Goal: Task Accomplishment & Management: Use online tool/utility

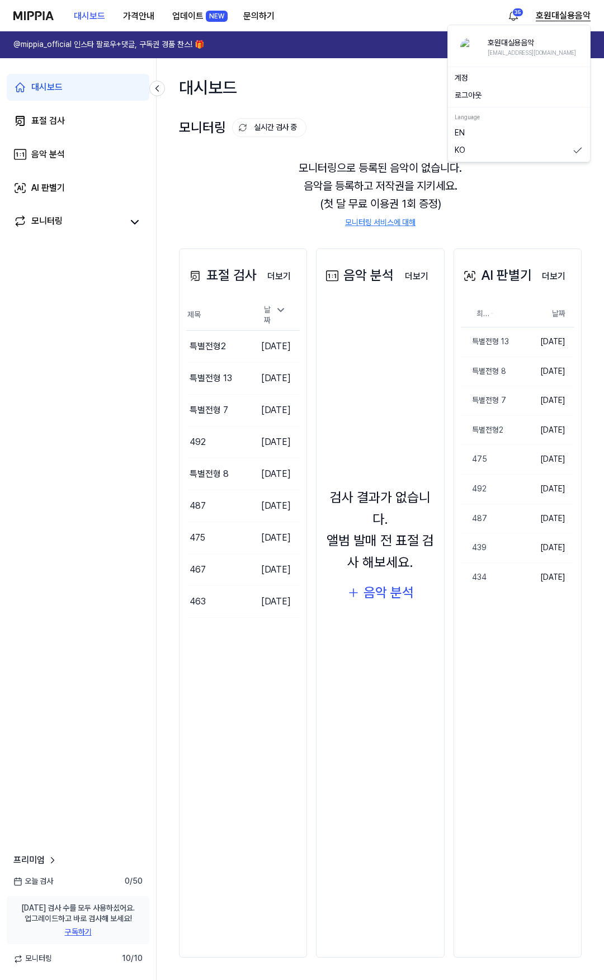
click at [550, 18] on button "호원대실용음악" at bounding box center [563, 15] width 55 height 13
click at [486, 95] on button "로그아웃" at bounding box center [519, 95] width 129 height 11
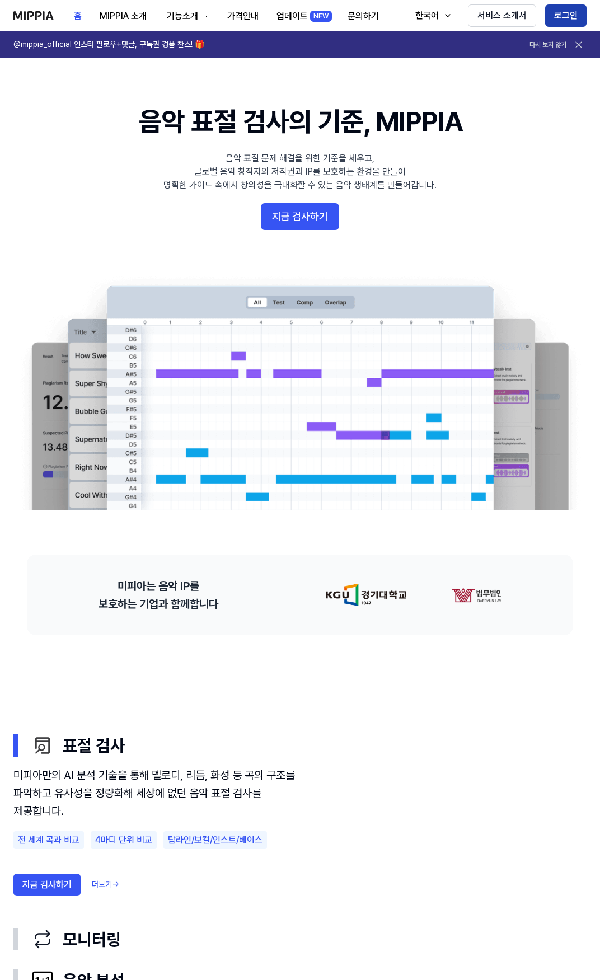
click at [564, 12] on button "로그인" at bounding box center [565, 15] width 41 height 22
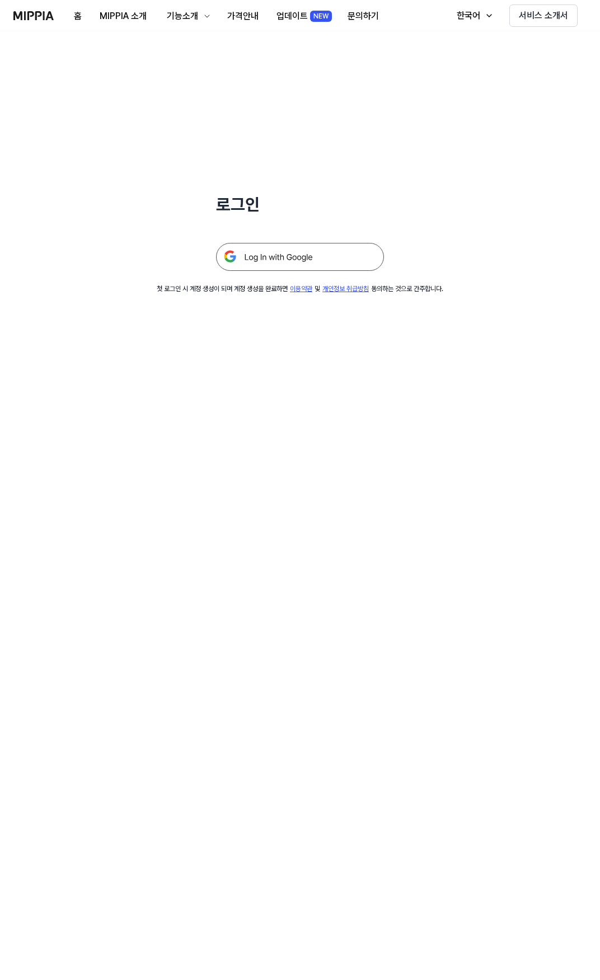
click at [296, 254] on img at bounding box center [300, 257] width 168 height 28
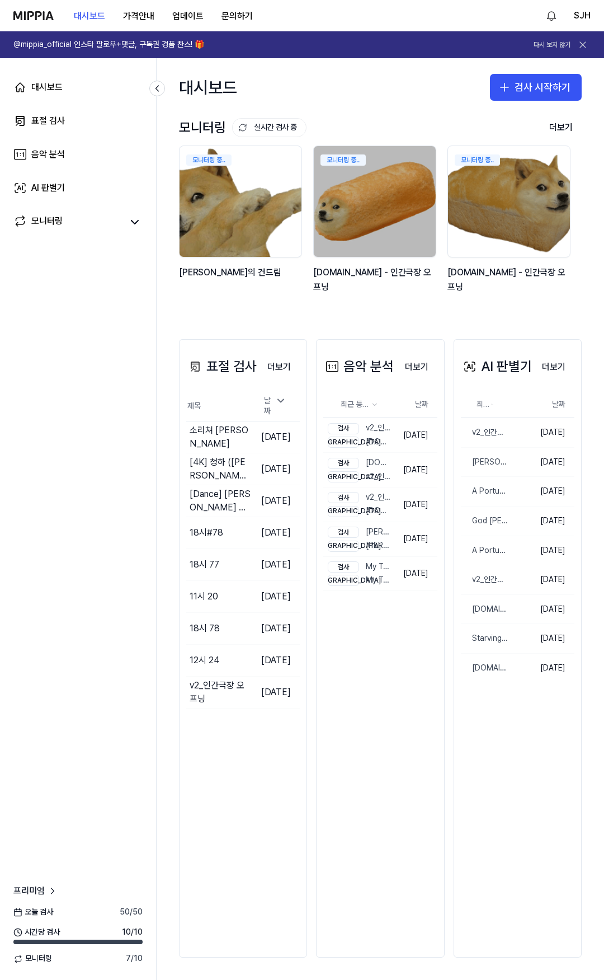
click at [353, 51] on link "@mippia_official 인스타 팔로우+댓글, 구독권 경품 찬스! 🎁 다시 보지 않기" at bounding box center [302, 44] width 604 height 27
click at [336, 8] on div "대시보드 가격안내 업데이트 문의하기 SJH" at bounding box center [302, 15] width 578 height 31
click at [105, 90] on link "대시보드" at bounding box center [78, 87] width 143 height 27
click at [85, 115] on link "표절 검사" at bounding box center [78, 120] width 143 height 27
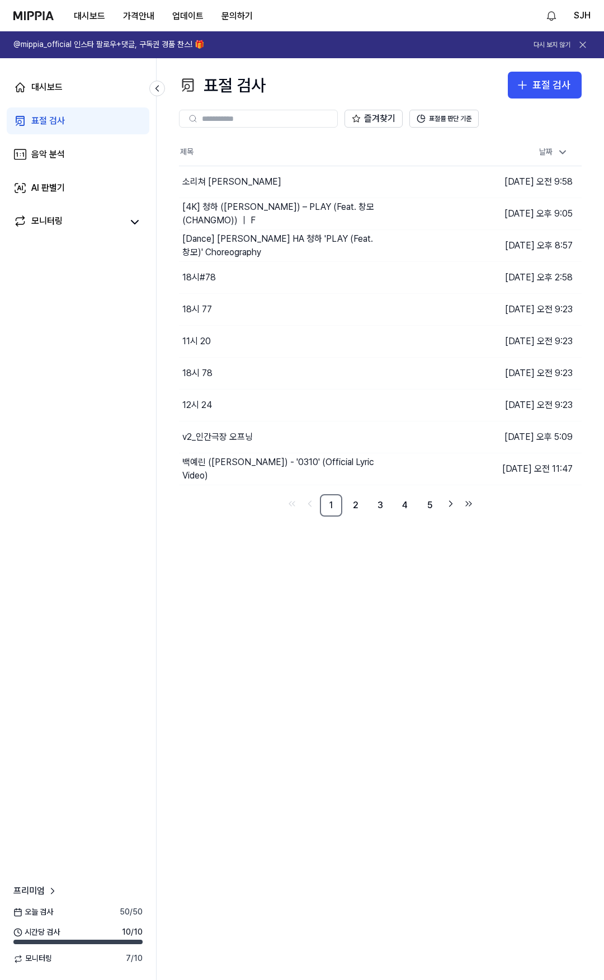
click at [402, 695] on div "표절 검사 표절 검사 표절 검사 음악 분석 AI 판별기 즐겨찾기 표절률 판단 기준 제목 날짜 소리쳐 이승철 이동하기 2025.09.29 오전 …" at bounding box center [381, 519] width 448 height 922
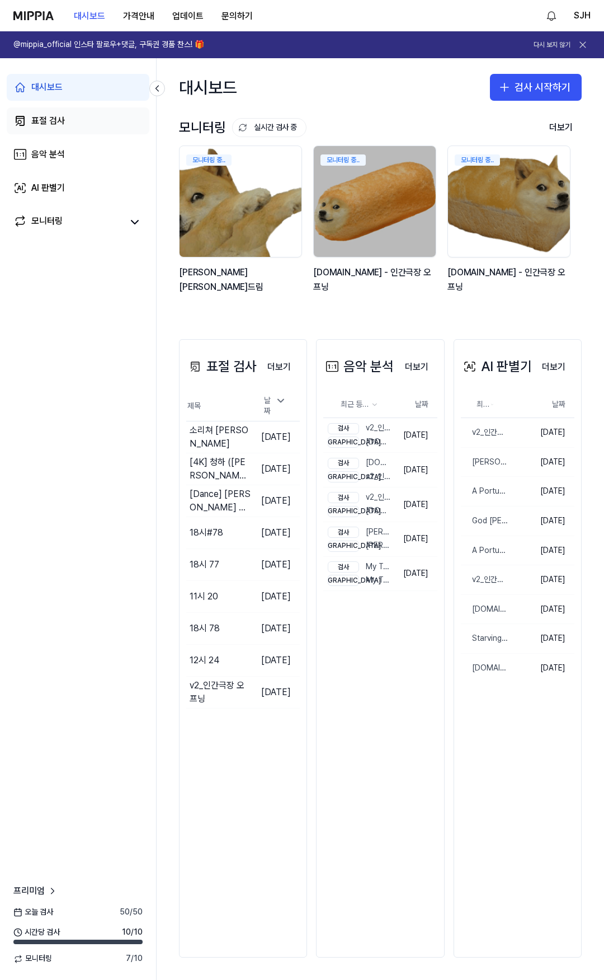
click at [81, 124] on link "표절 검사" at bounding box center [78, 120] width 143 height 27
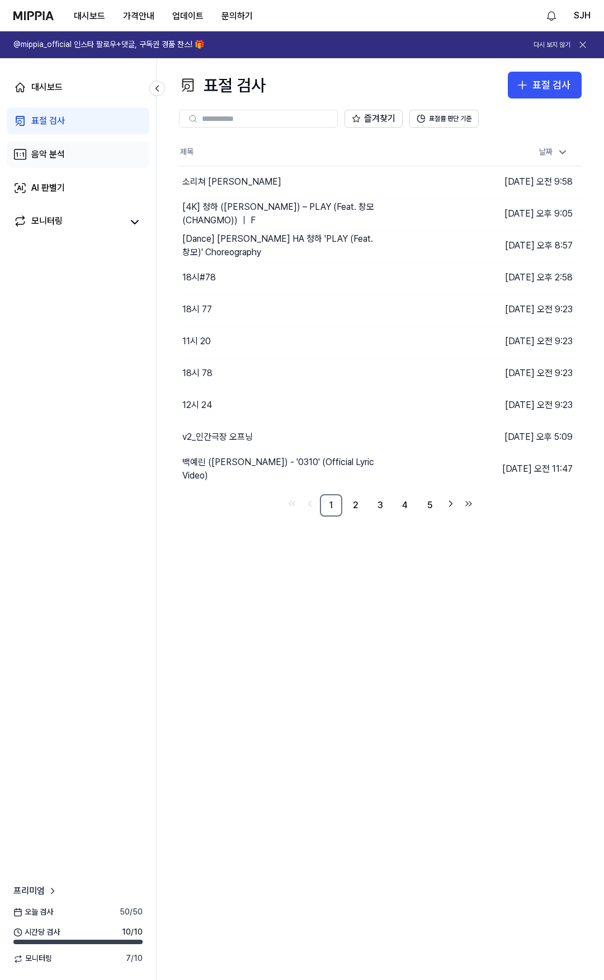
click at [69, 155] on link "음악 분석" at bounding box center [78, 154] width 143 height 27
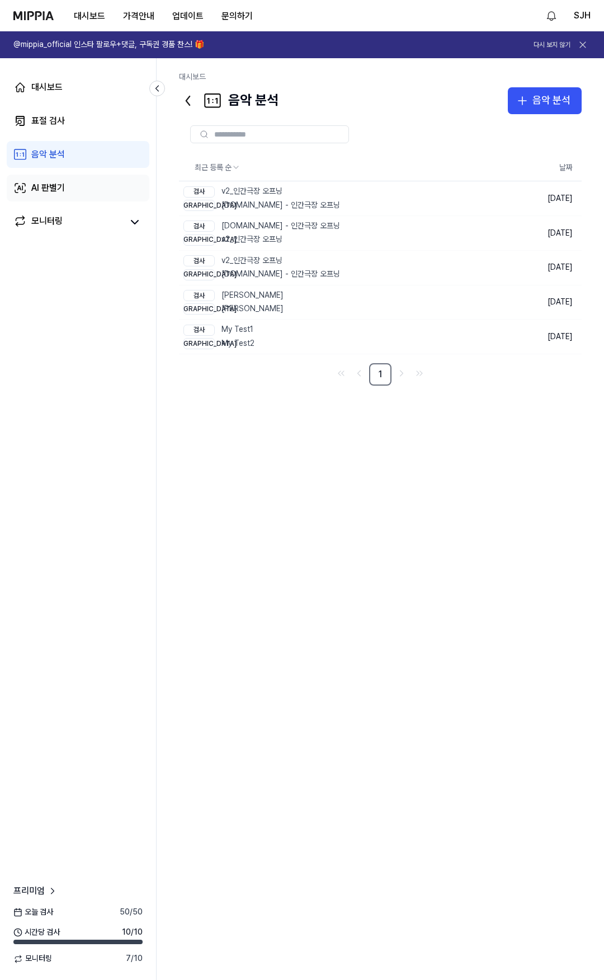
click at [61, 184] on div "AI 판별기" at bounding box center [48, 187] width 34 height 13
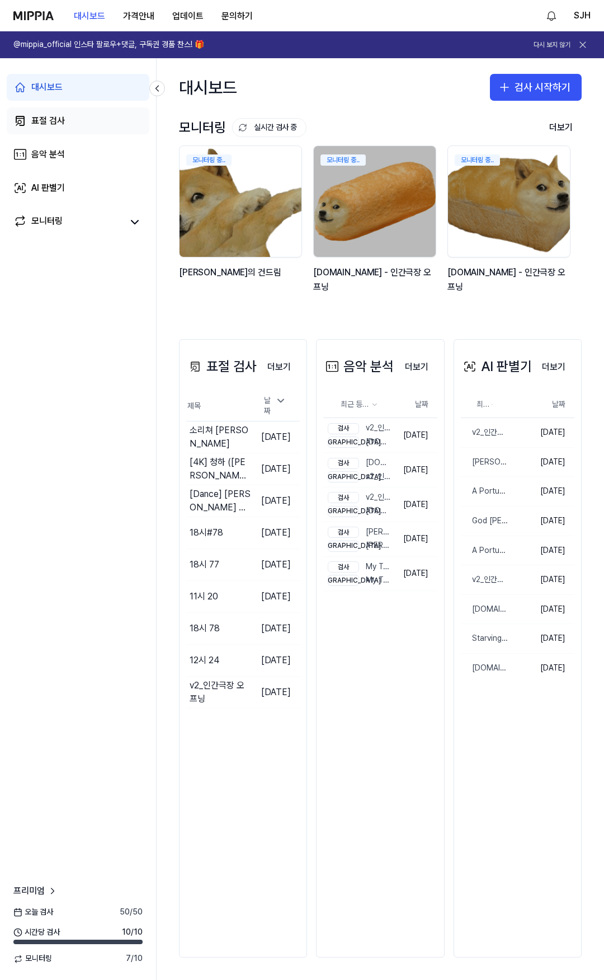
click at [44, 130] on link "표절 검사" at bounding box center [78, 120] width 143 height 27
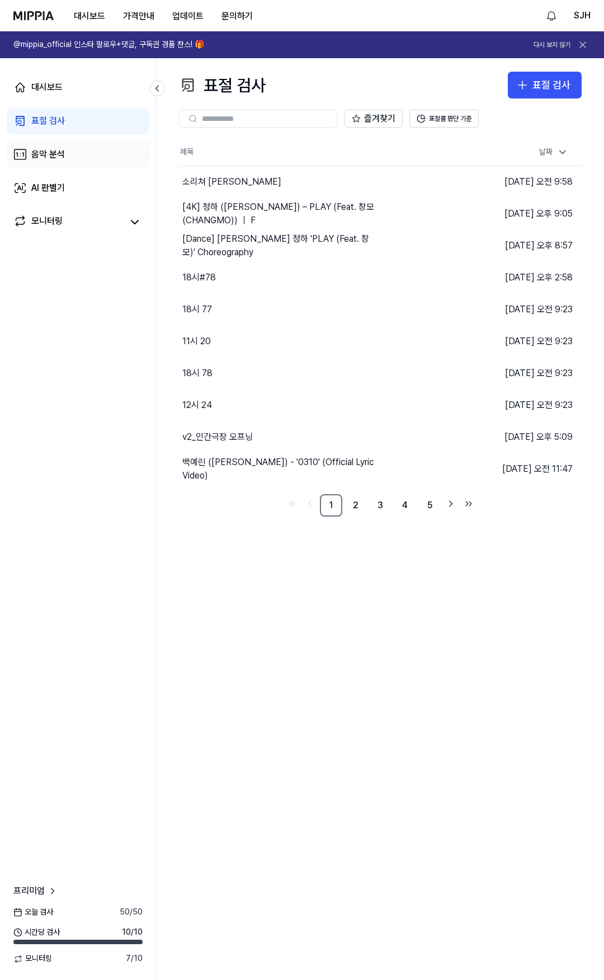
click at [57, 149] on link "음악 분석" at bounding box center [78, 154] width 143 height 27
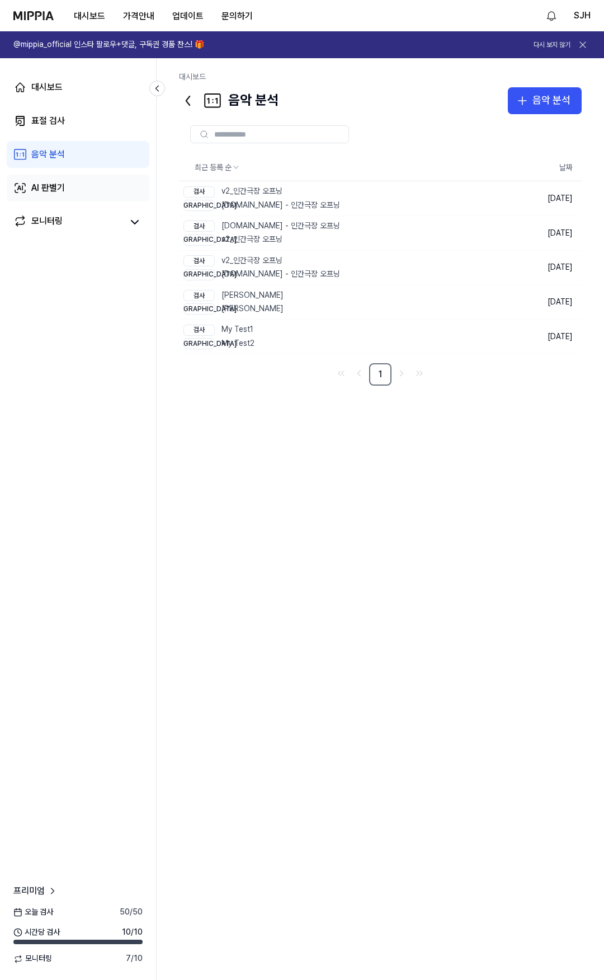
click at [66, 181] on link "AI 판별기" at bounding box center [78, 188] width 143 height 27
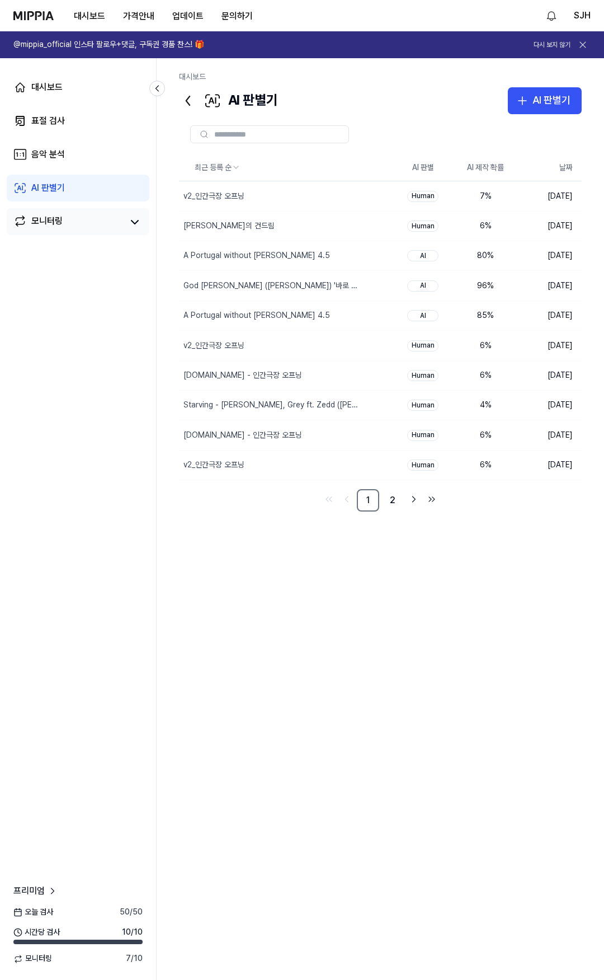
click at [61, 210] on div "모니터링" at bounding box center [78, 221] width 143 height 27
click at [75, 220] on link "모니터링" at bounding box center [67, 222] width 109 height 16
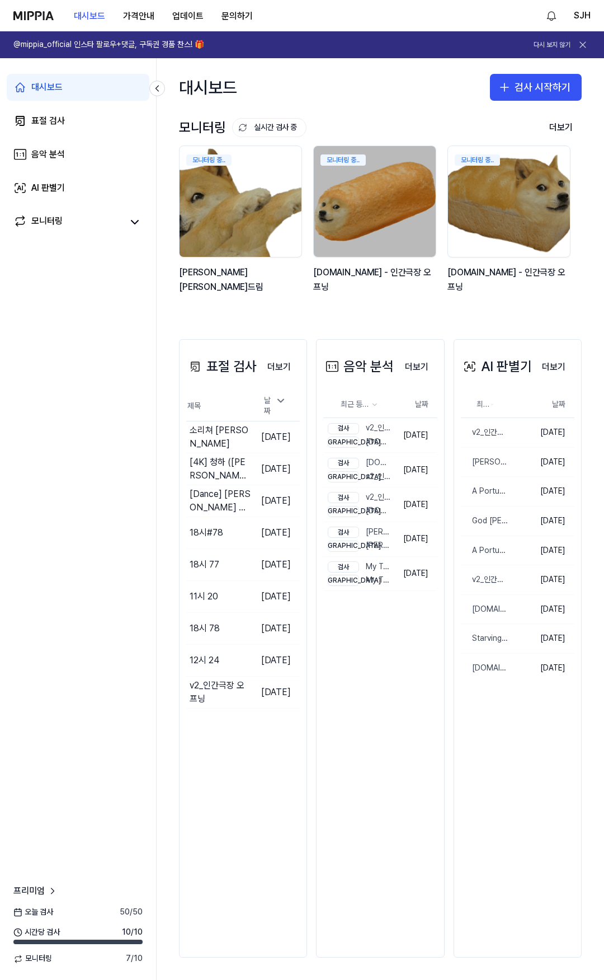
click at [256, 322] on div "표절 검사 더보기 표절 검사 제목 날짜 소리쳐 이승철 이동하기 [DATE] [4K] 청하 ([PERSON_NAME]) – PLAY (Feat.…" at bounding box center [381, 648] width 448 height 663
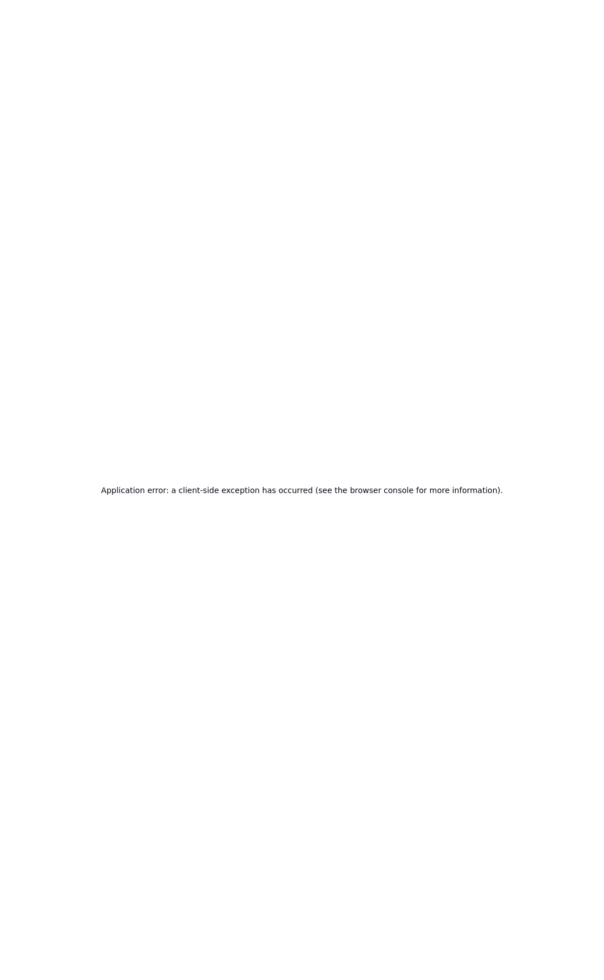
click at [223, 198] on div "Application error: a client-side exception has occurred (see the browser consol…" at bounding box center [302, 490] width 604 height 980
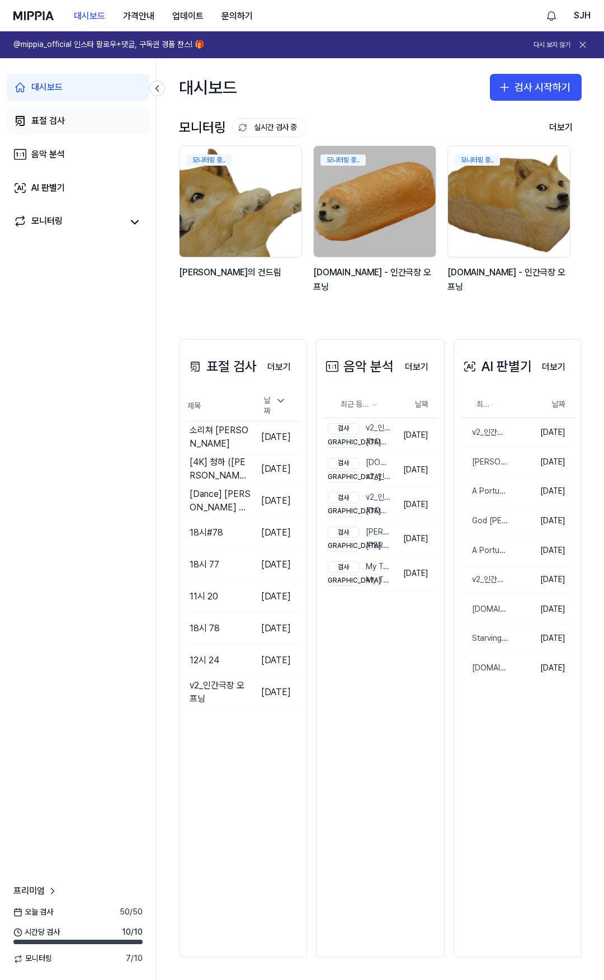
click at [64, 121] on div "표절 검사" at bounding box center [48, 120] width 34 height 13
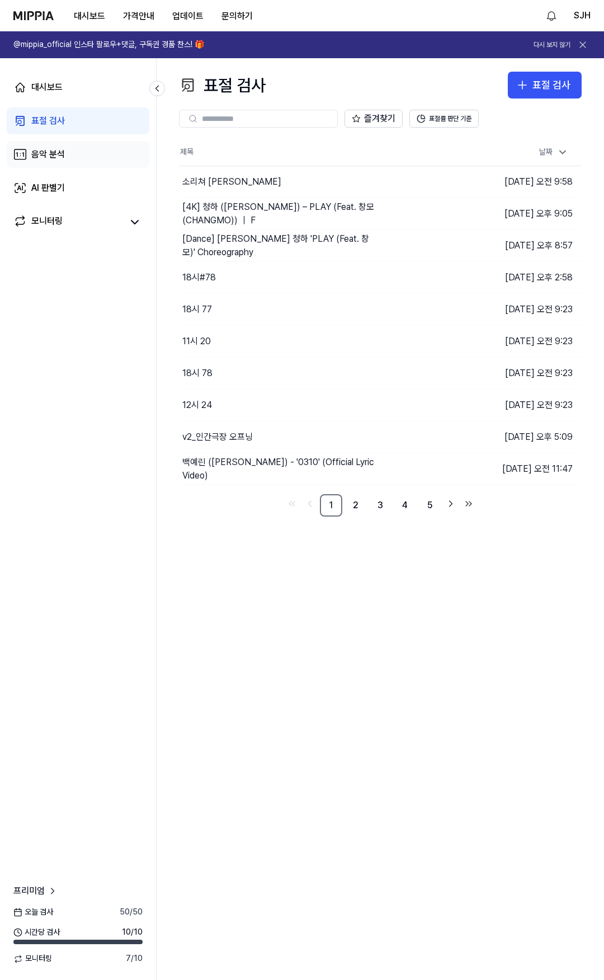
click at [76, 148] on link "음악 분석" at bounding box center [78, 154] width 143 height 27
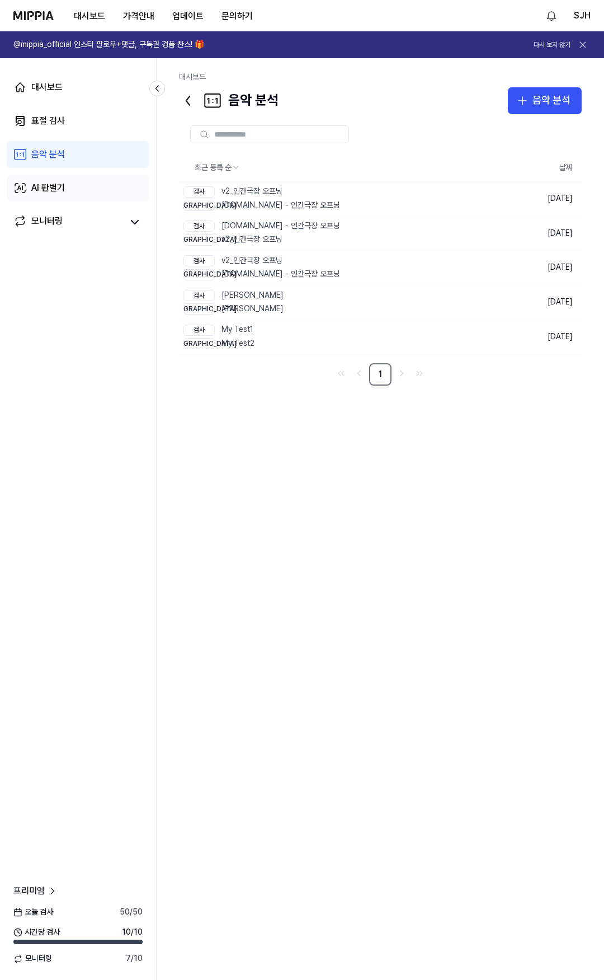
click at [71, 187] on link "AI 판별기" at bounding box center [78, 188] width 143 height 27
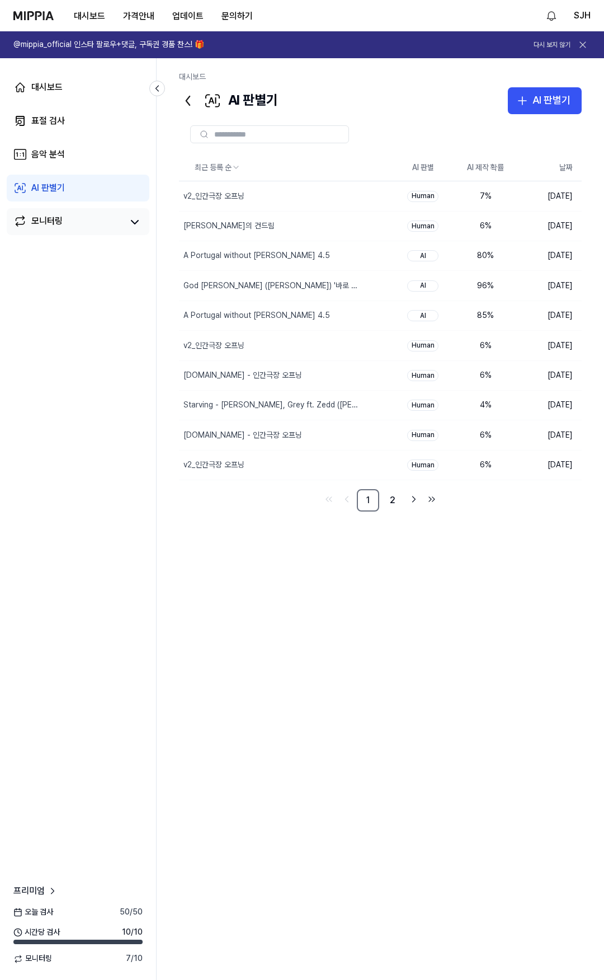
click at [71, 217] on link "모니터링" at bounding box center [67, 222] width 109 height 16
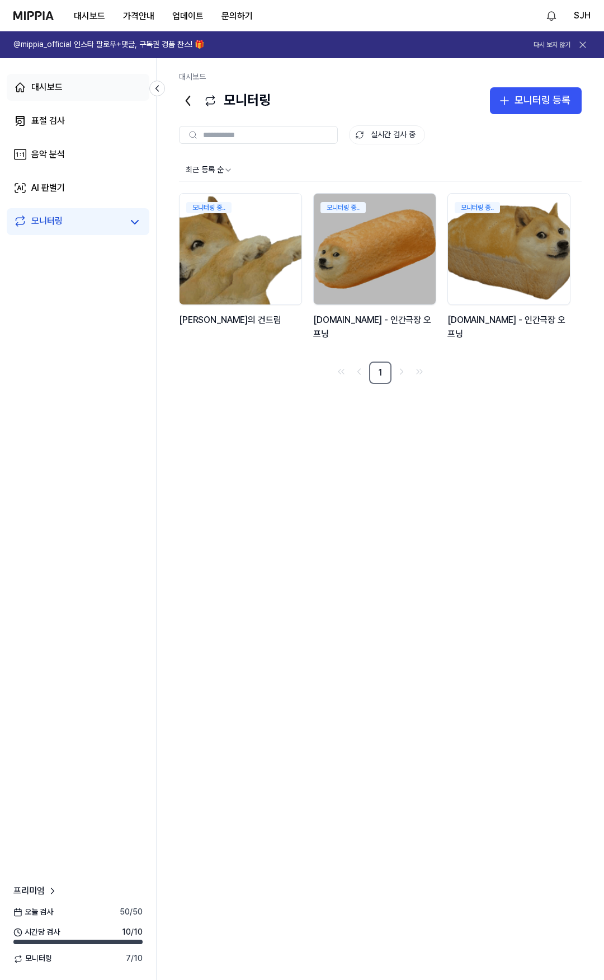
click at [73, 83] on link "대시보드" at bounding box center [78, 87] width 143 height 27
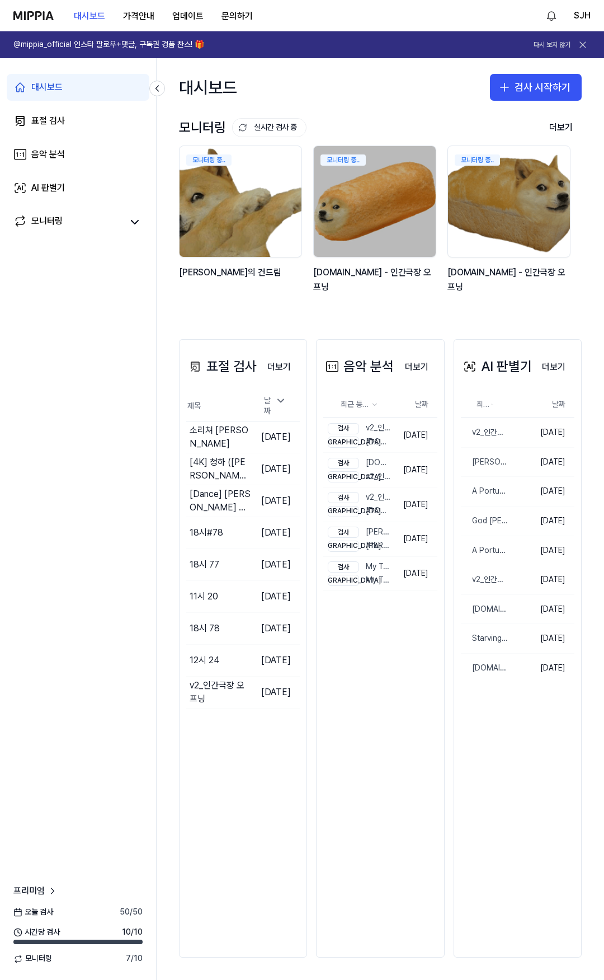
click at [306, 79] on div "대시보드 검사 시작하기" at bounding box center [381, 87] width 448 height 58
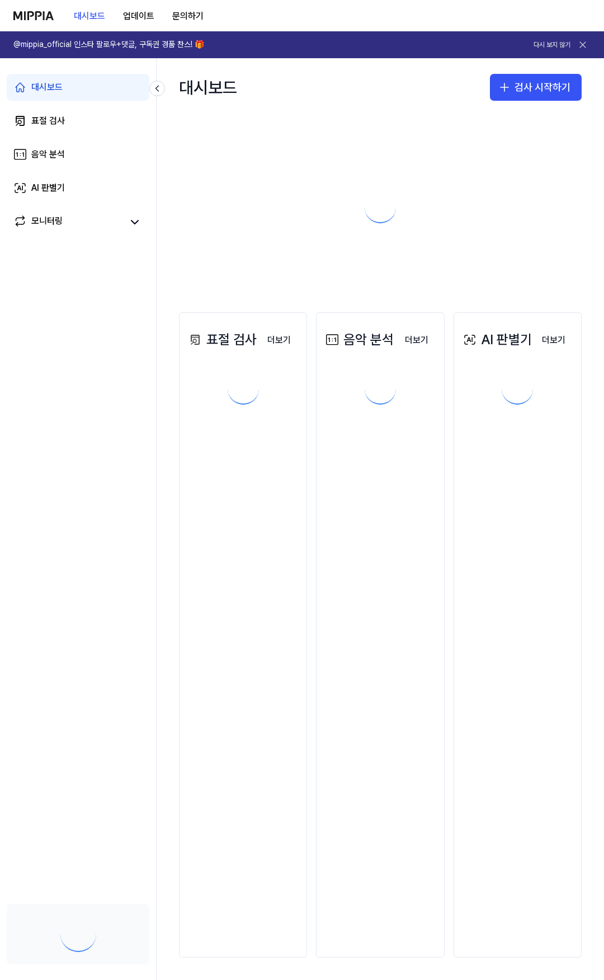
click at [326, 203] on div at bounding box center [380, 199] width 403 height 160
click at [113, 122] on link "표절 검사" at bounding box center [78, 120] width 143 height 27
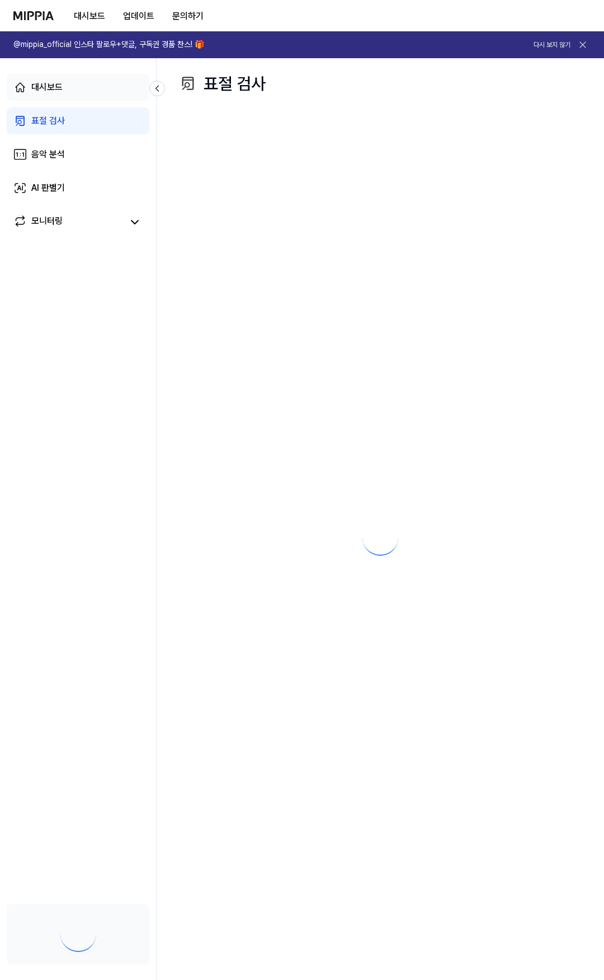
click at [88, 86] on link "대시보드" at bounding box center [78, 87] width 143 height 27
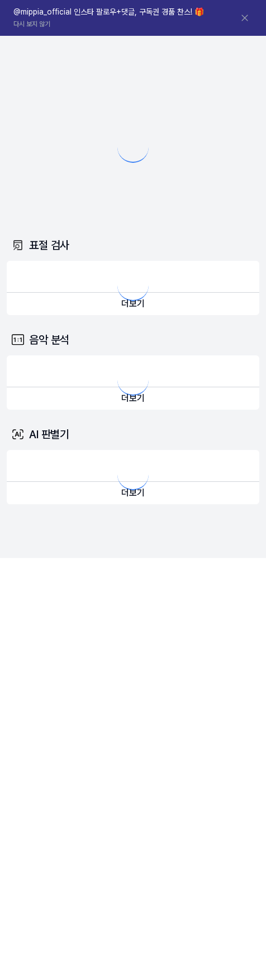
click at [196, 90] on div at bounding box center [133, 138] width 253 height 160
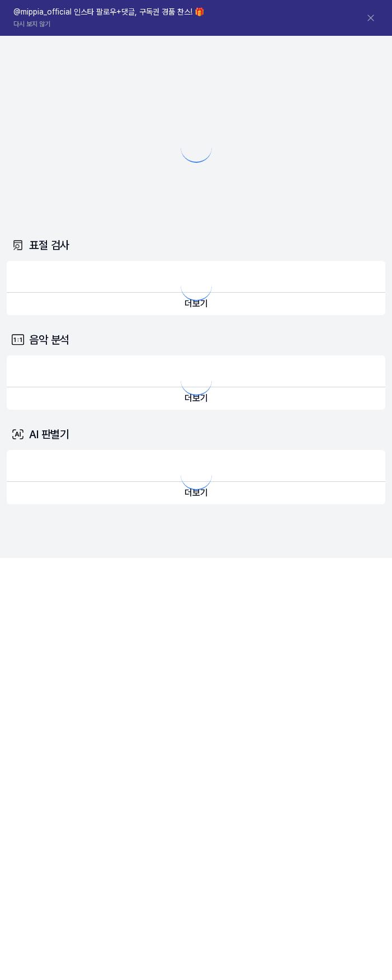
click at [266, 110] on div at bounding box center [196, 138] width 379 height 160
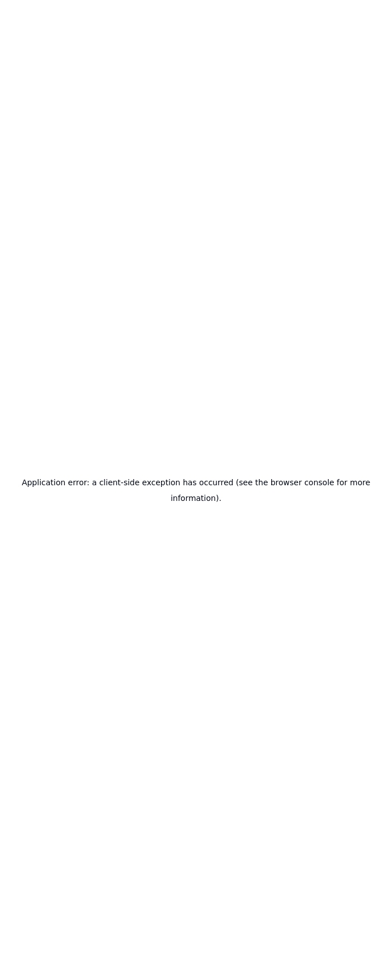
click at [291, 152] on div "Application error: a client-side exception has occurred (see the browser consol…" at bounding box center [196, 490] width 392 height 980
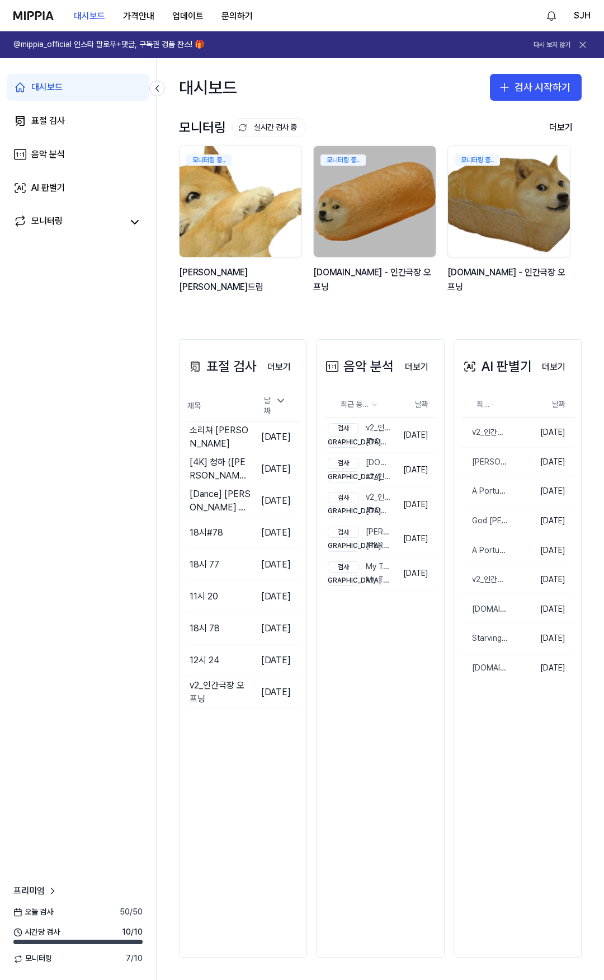
click at [192, 297] on div "[PERSON_NAME]의 건드림" at bounding box center [241, 280] width 125 height 31
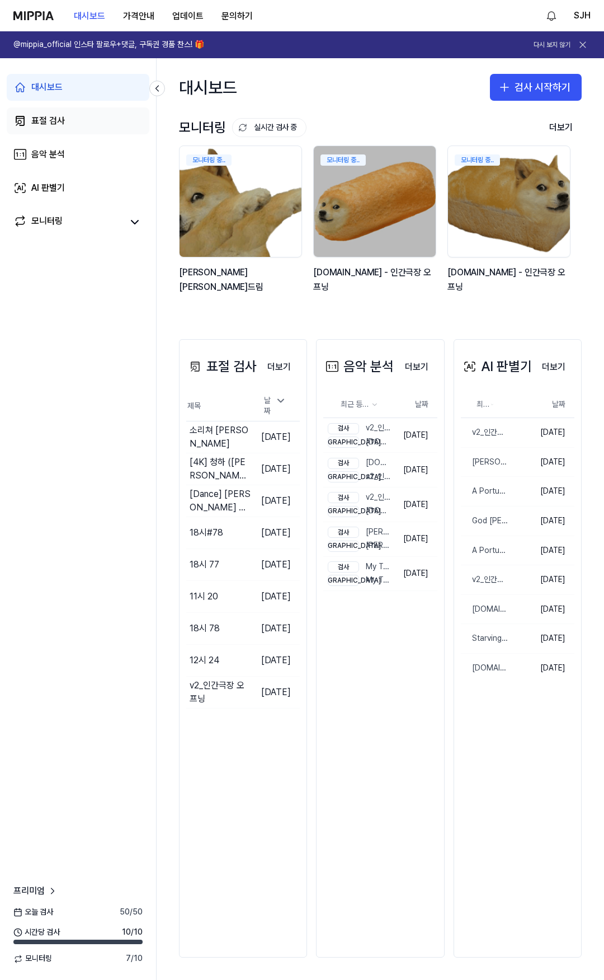
click at [85, 109] on link "표절 검사" at bounding box center [78, 120] width 143 height 27
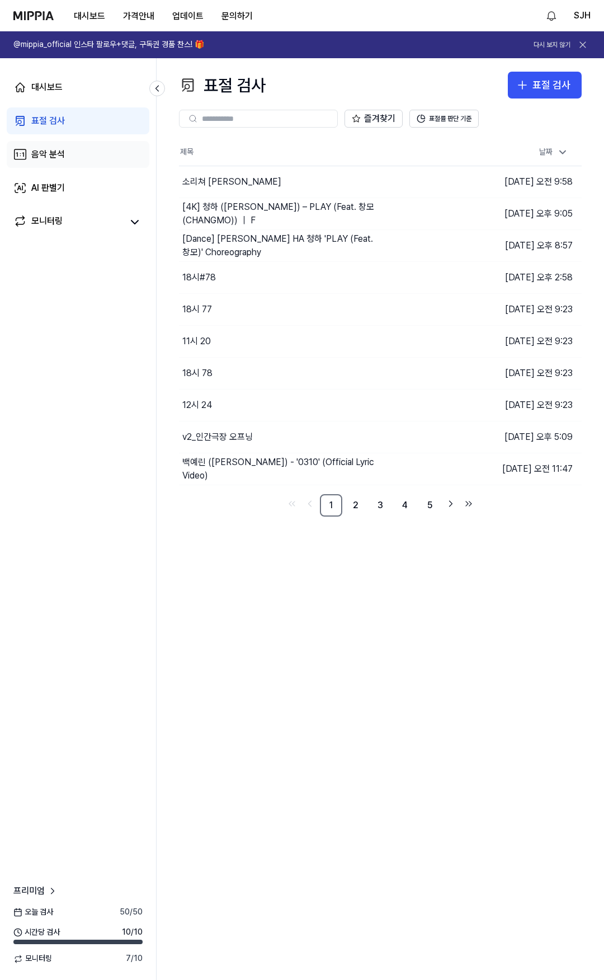
click at [73, 149] on link "음악 분석" at bounding box center [78, 154] width 143 height 27
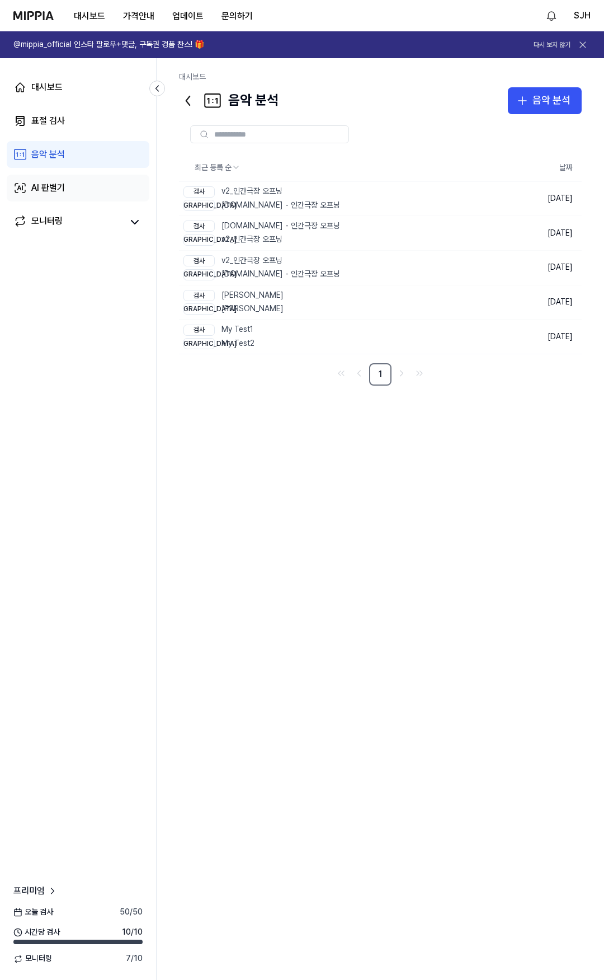
click at [81, 186] on link "AI 판별기" at bounding box center [78, 188] width 143 height 27
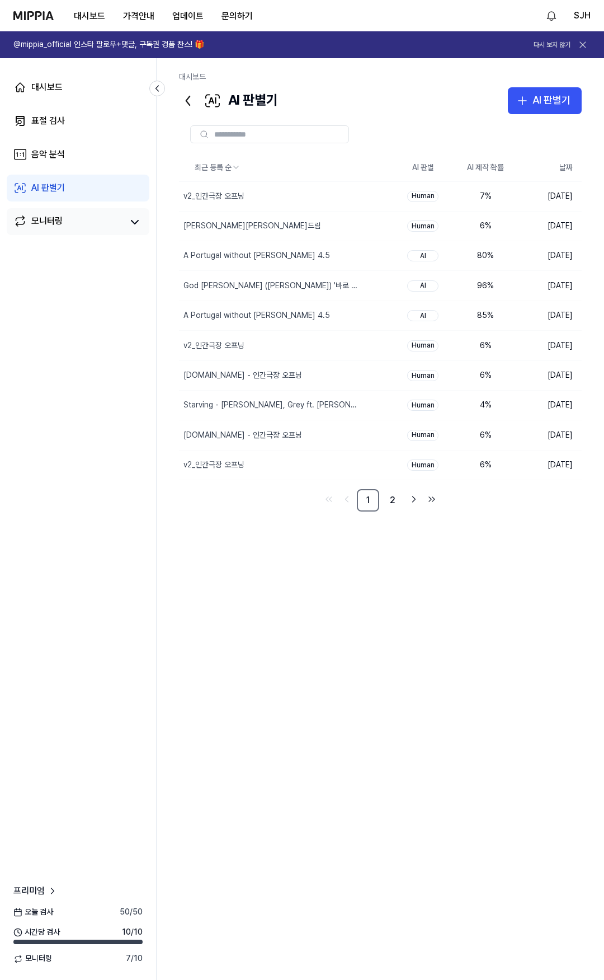
click at [77, 221] on link "모니터링" at bounding box center [67, 222] width 109 height 16
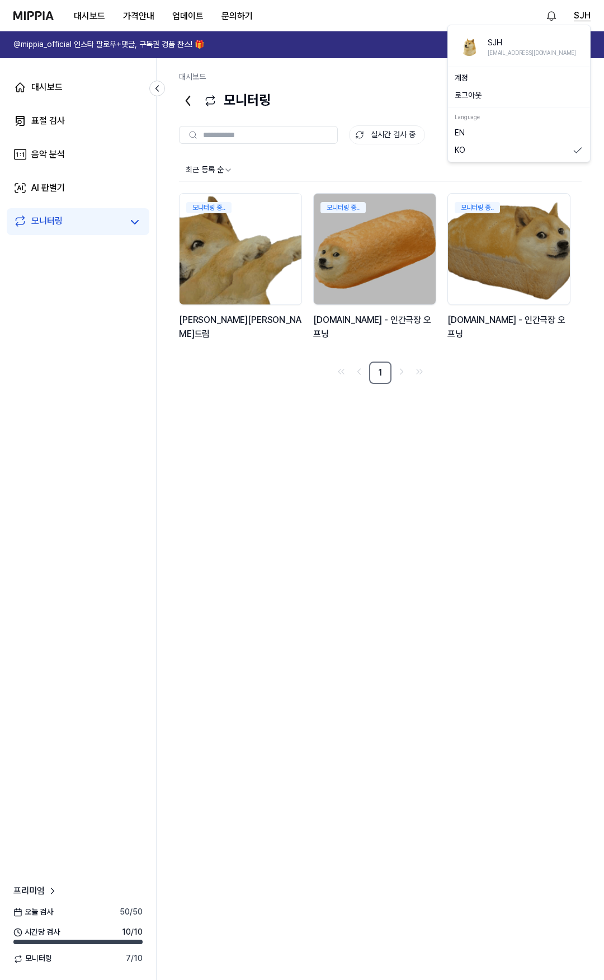
click at [584, 18] on button "SJH" at bounding box center [582, 15] width 17 height 13
click at [481, 93] on button "로그아웃" at bounding box center [519, 95] width 129 height 11
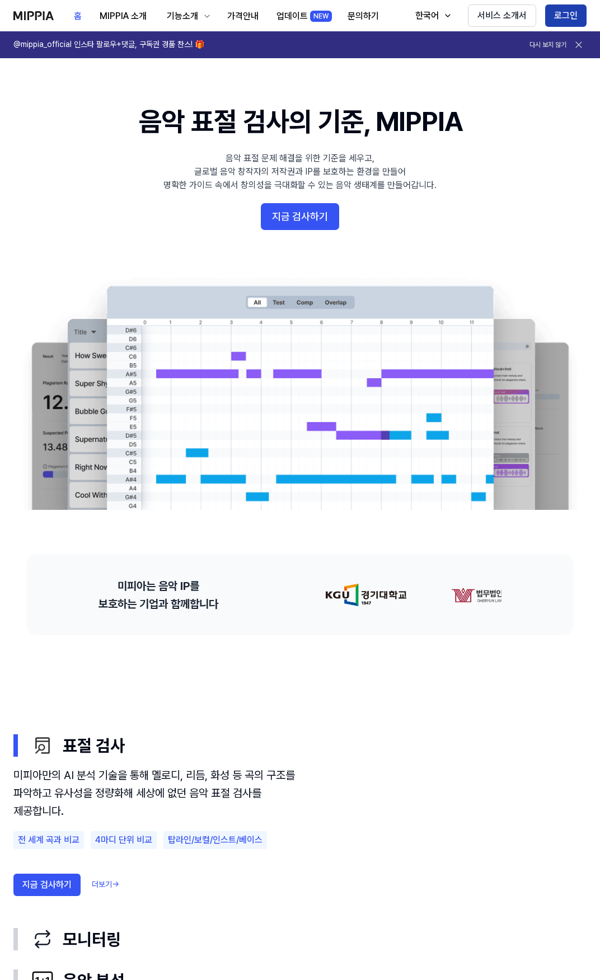
click at [566, 17] on button "로그인" at bounding box center [565, 15] width 41 height 22
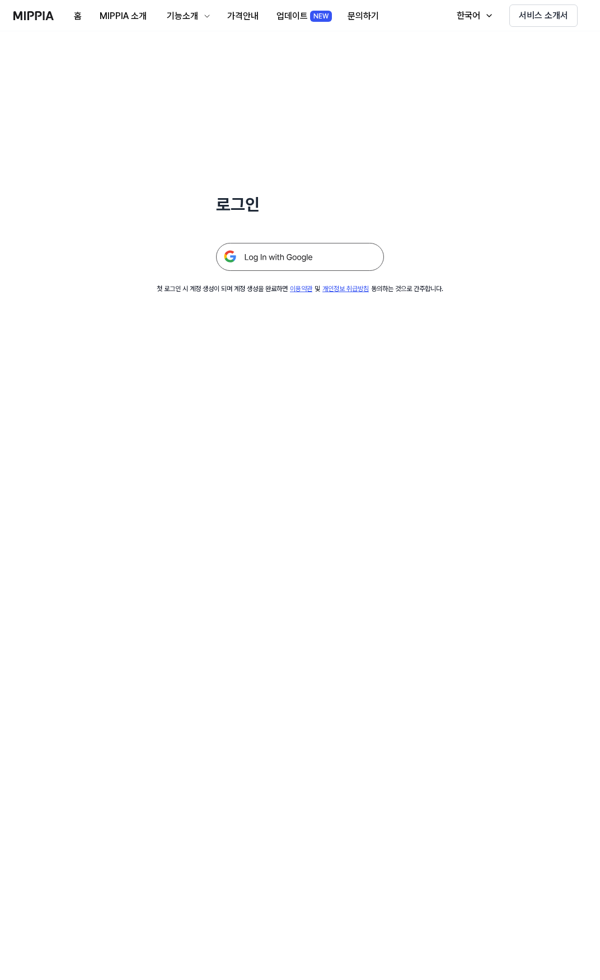
click at [340, 251] on img at bounding box center [300, 257] width 168 height 28
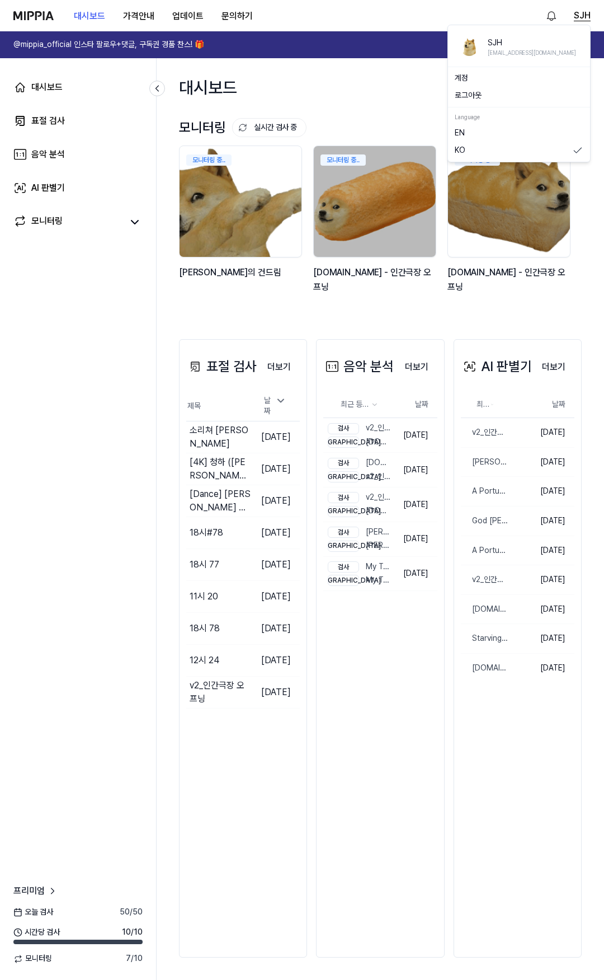
click at [579, 17] on button "SJH" at bounding box center [582, 15] width 17 height 13
click at [490, 95] on button "로그아웃" at bounding box center [519, 95] width 129 height 11
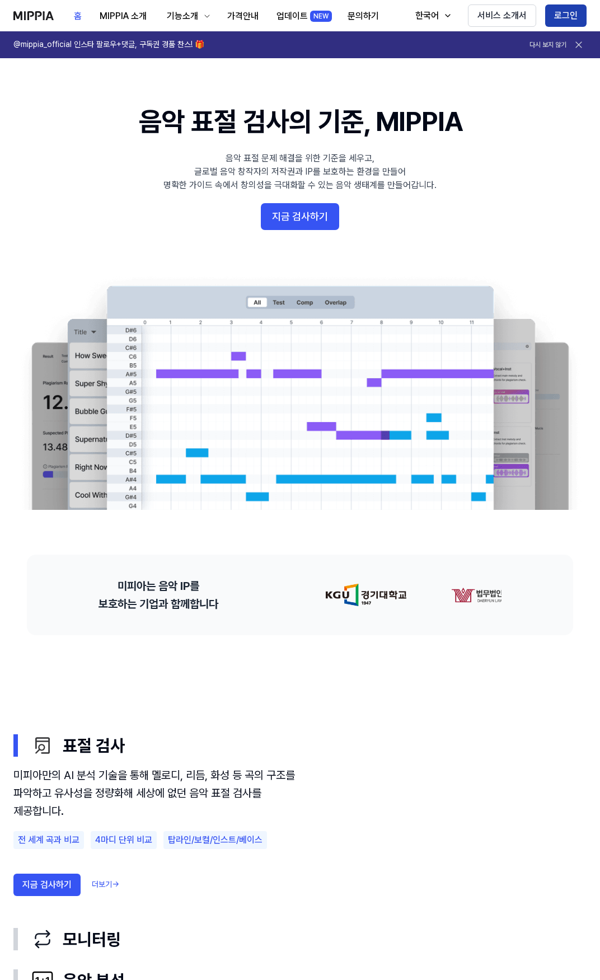
click at [566, 20] on button "로그인" at bounding box center [565, 15] width 41 height 22
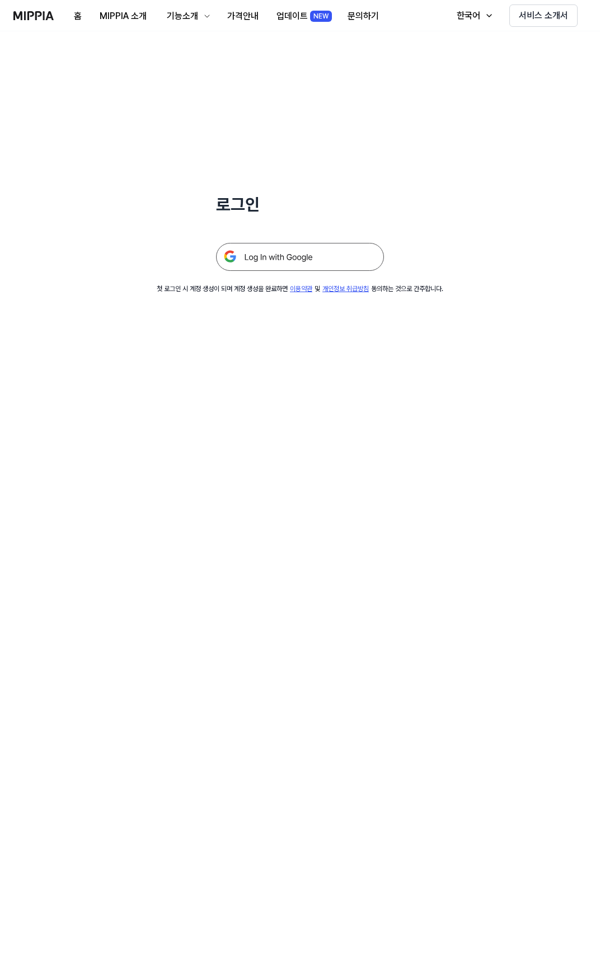
click at [362, 85] on div "로그인" at bounding box center [300, 151] width 168 height 240
click at [284, 262] on img at bounding box center [300, 257] width 168 height 28
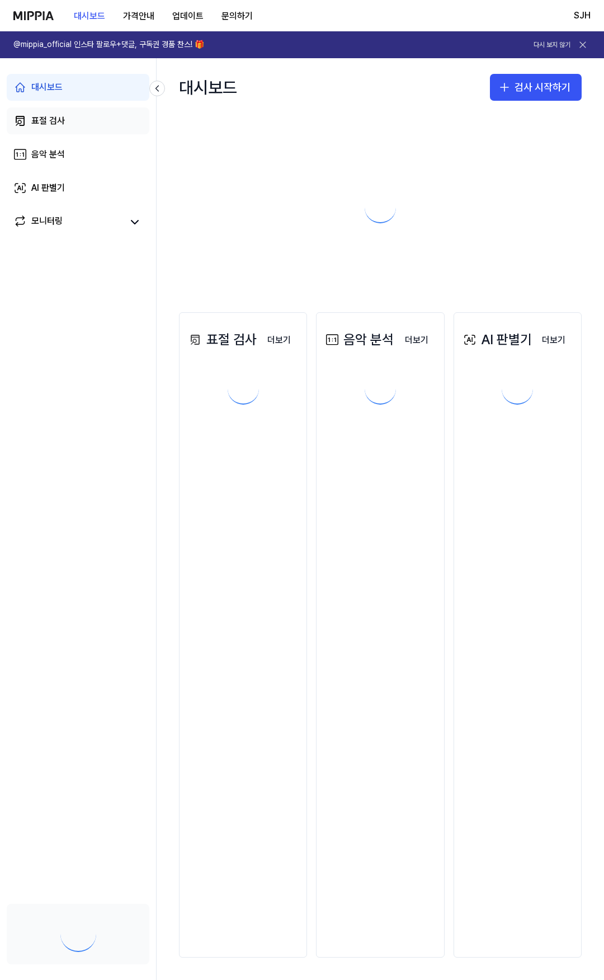
drag, startPoint x: 0, startPoint y: 0, endPoint x: 60, endPoint y: 123, distance: 137.2
click at [60, 123] on div "표절 검사" at bounding box center [48, 120] width 34 height 13
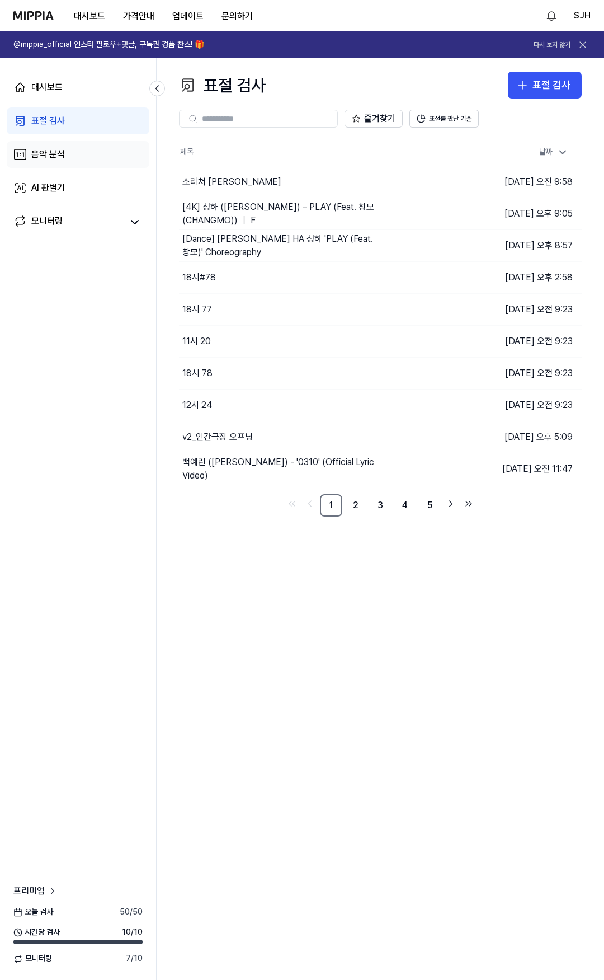
click at [72, 155] on link "음악 분석" at bounding box center [78, 154] width 143 height 27
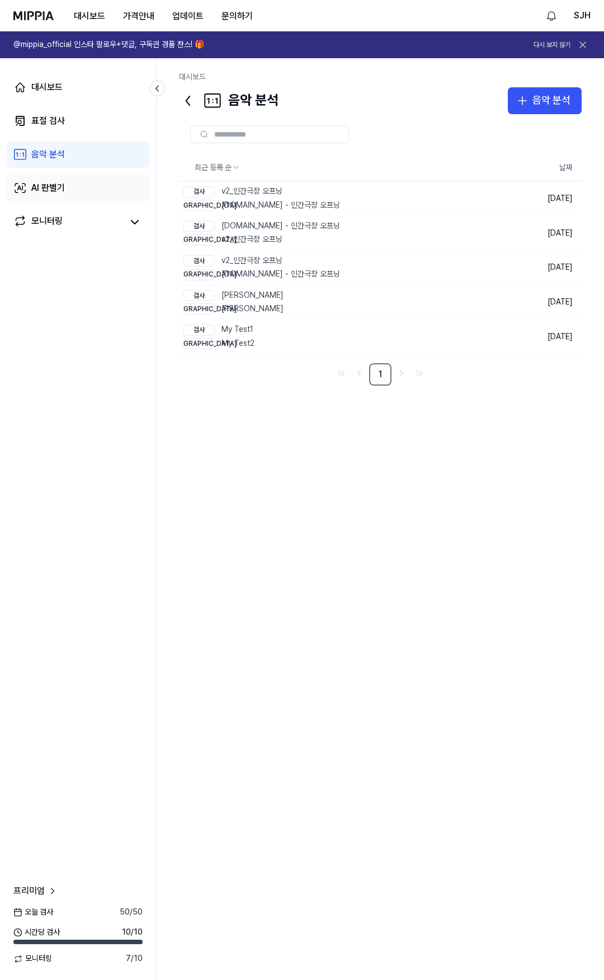
click at [91, 186] on link "AI 판별기" at bounding box center [78, 188] width 143 height 27
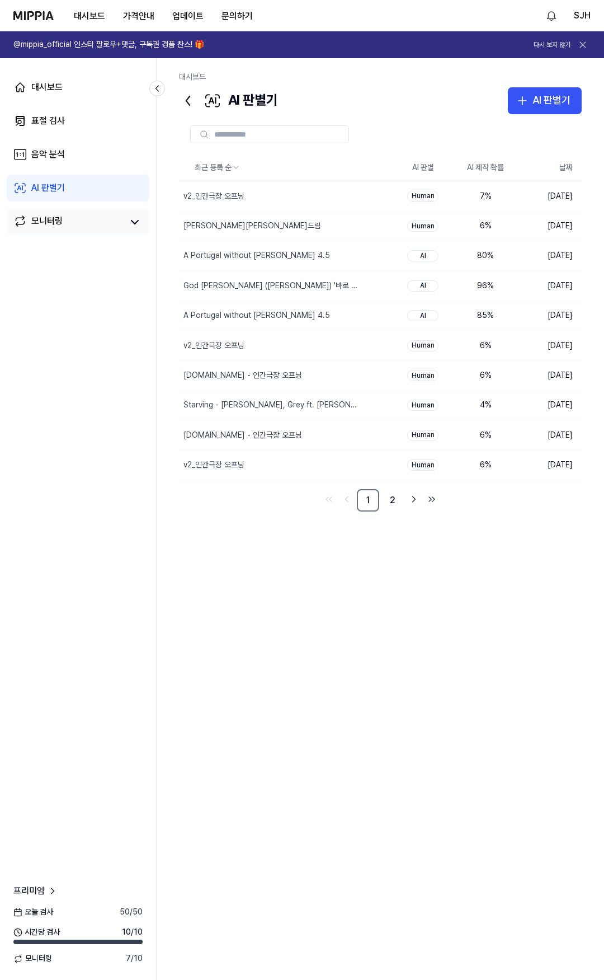
click at [75, 226] on link "모니터링" at bounding box center [67, 222] width 109 height 16
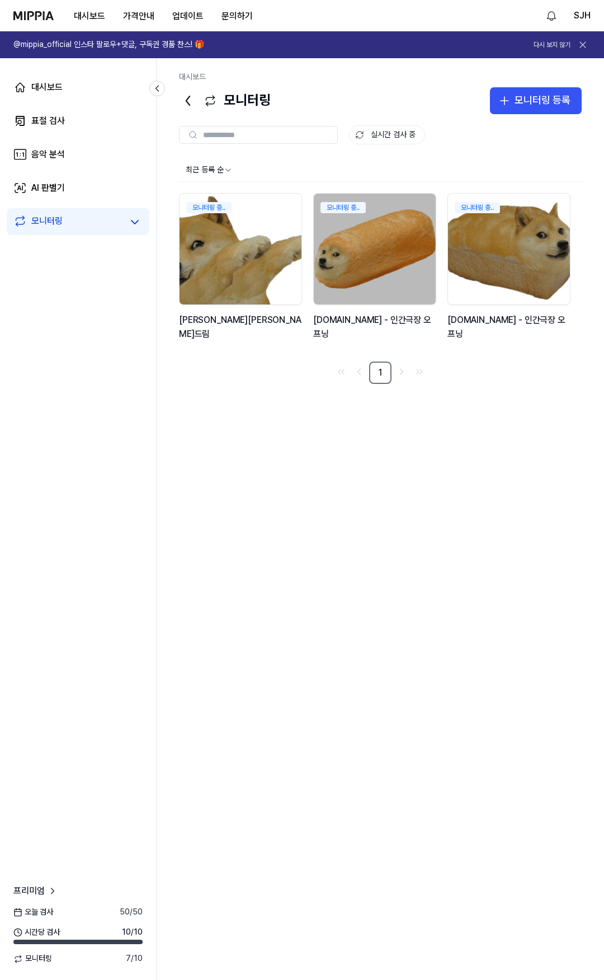
drag, startPoint x: 292, startPoint y: 449, endPoint x: 292, endPoint y: 442, distance: 7.9
click at [292, 446] on div "최근 등록 순 모니터링 중.. 김창섭의 건드림 모니터링 중.. y2mate.com - 인간극장 오프닝 모니터링 중.. y2mate.com - …" at bounding box center [380, 559] width 403 height 801
click at [584, 15] on button "SJH" at bounding box center [582, 15] width 17 height 13
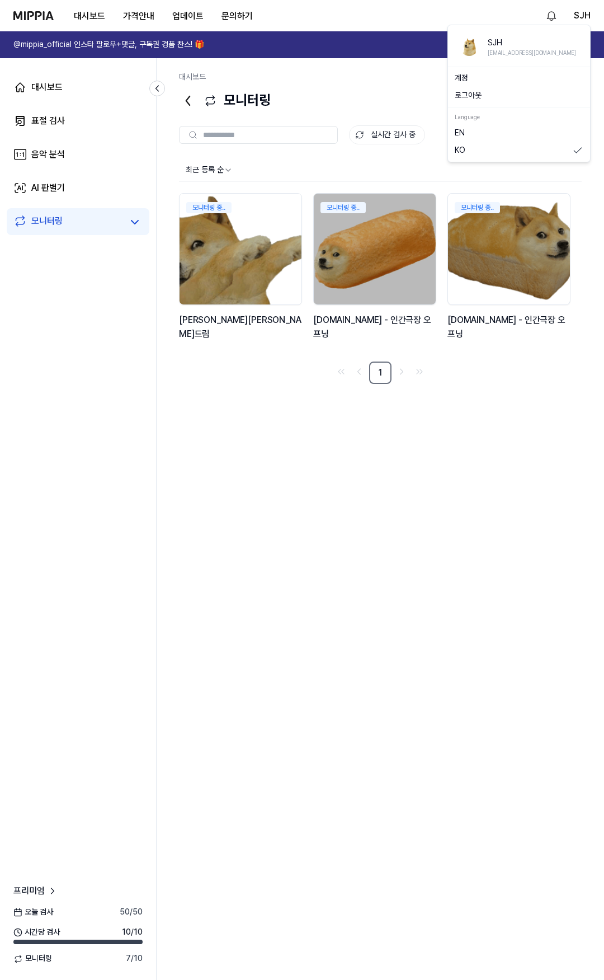
click at [489, 98] on button "로그아웃" at bounding box center [519, 95] width 129 height 11
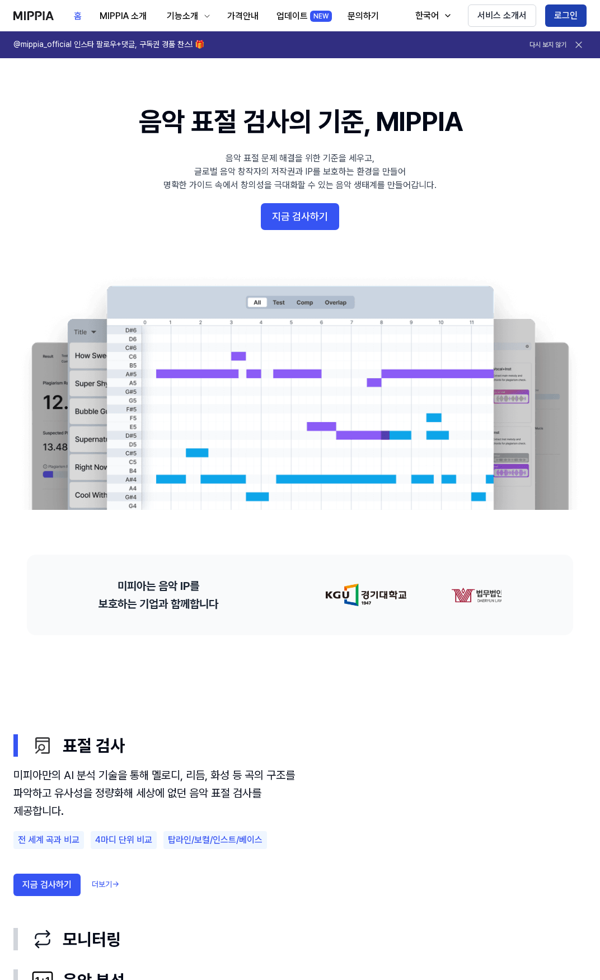
click at [560, 9] on button "로그인" at bounding box center [565, 15] width 41 height 22
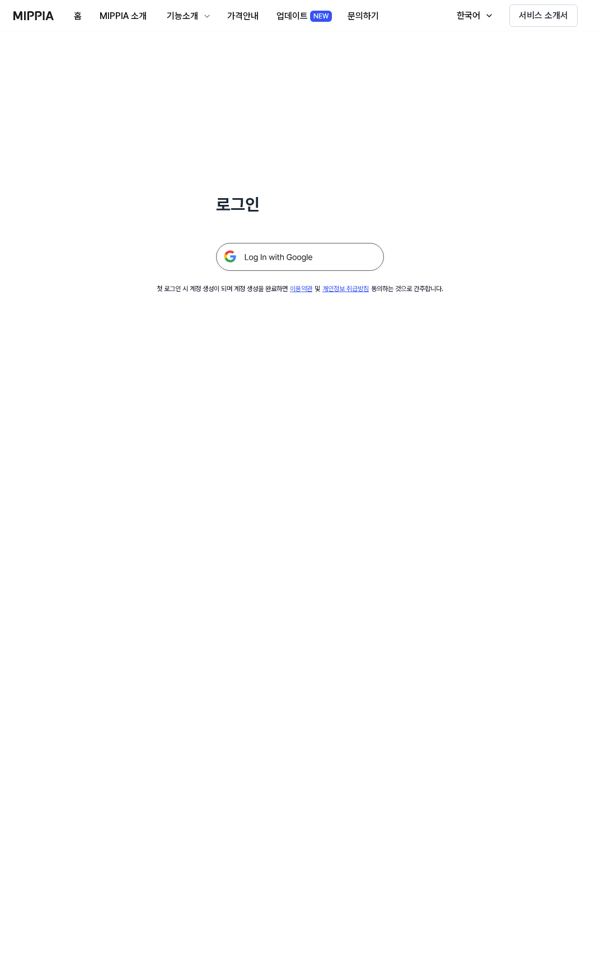
click at [301, 257] on img at bounding box center [300, 257] width 168 height 28
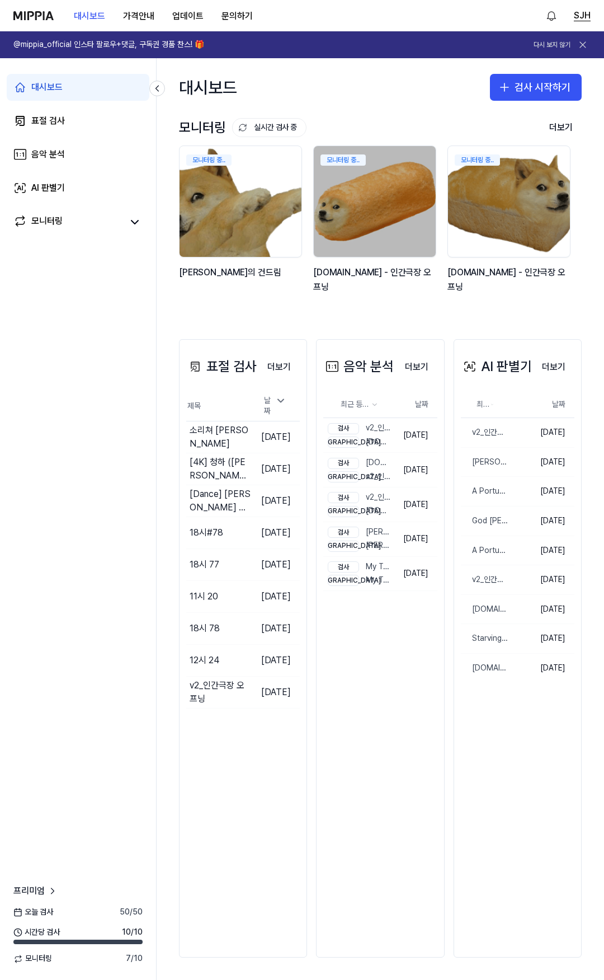
click at [585, 15] on button "SJH" at bounding box center [582, 15] width 17 height 13
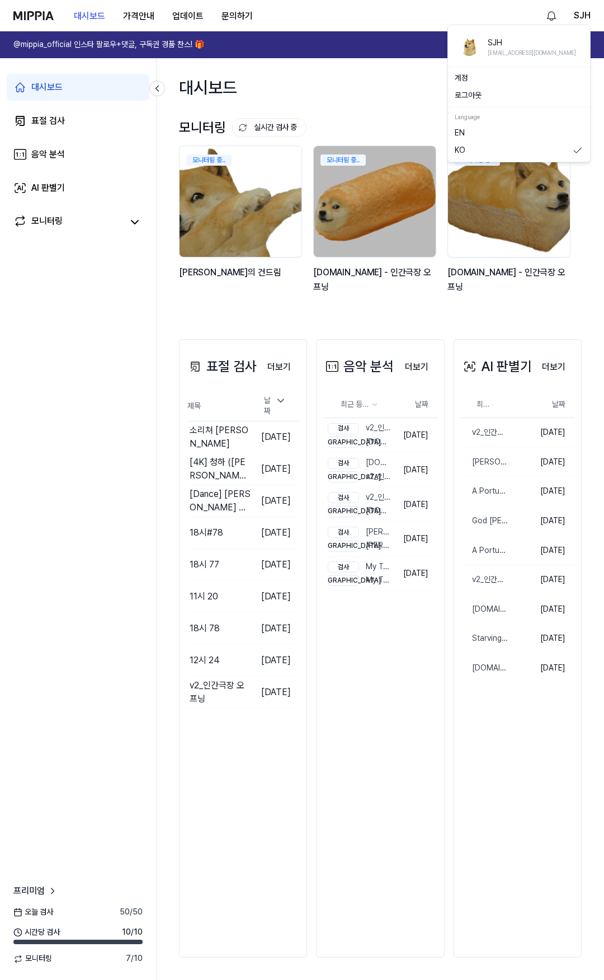
click at [475, 94] on button "로그아웃" at bounding box center [519, 95] width 129 height 11
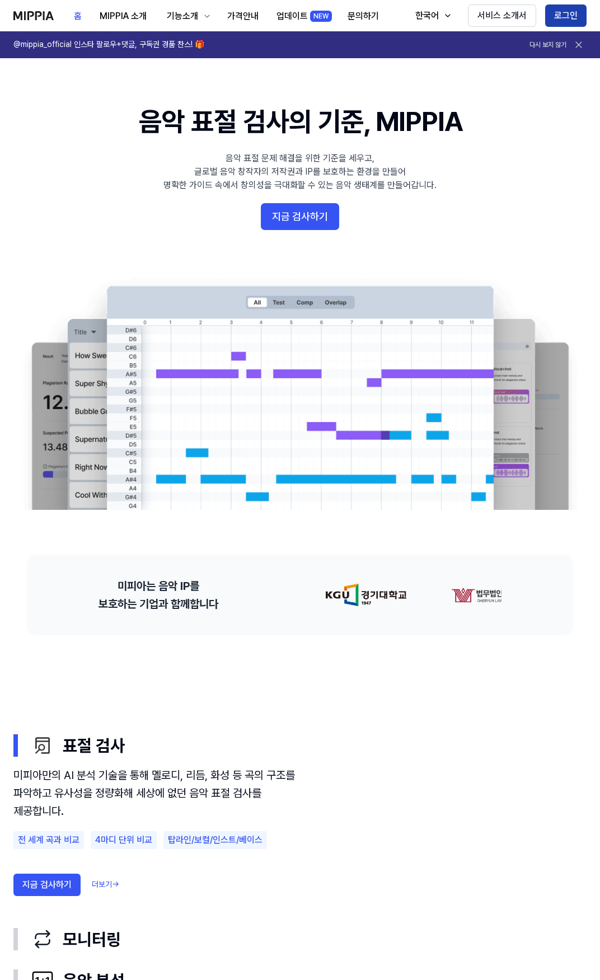
click at [570, 16] on button "로그인" at bounding box center [565, 15] width 41 height 22
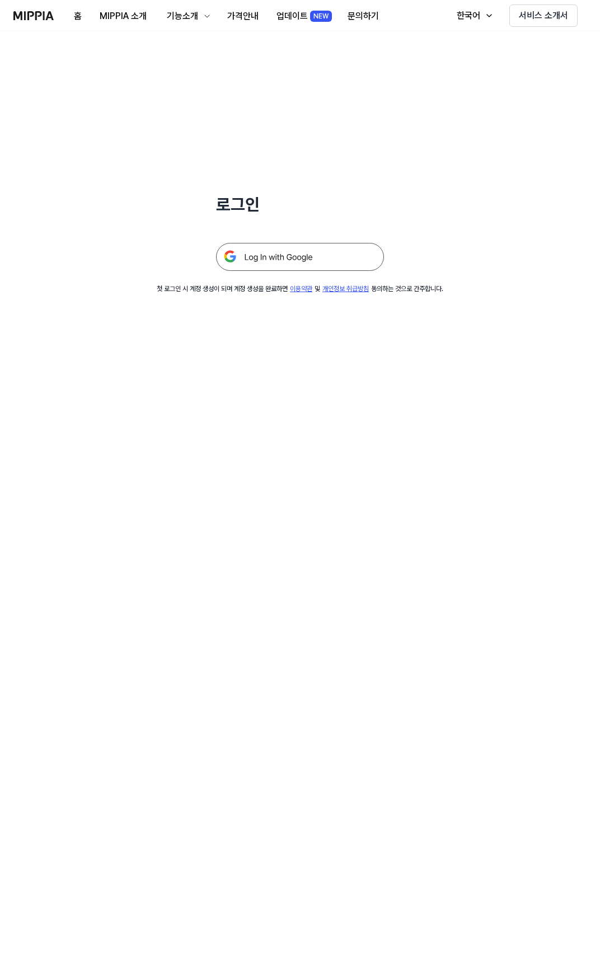
click at [348, 248] on img at bounding box center [300, 257] width 168 height 28
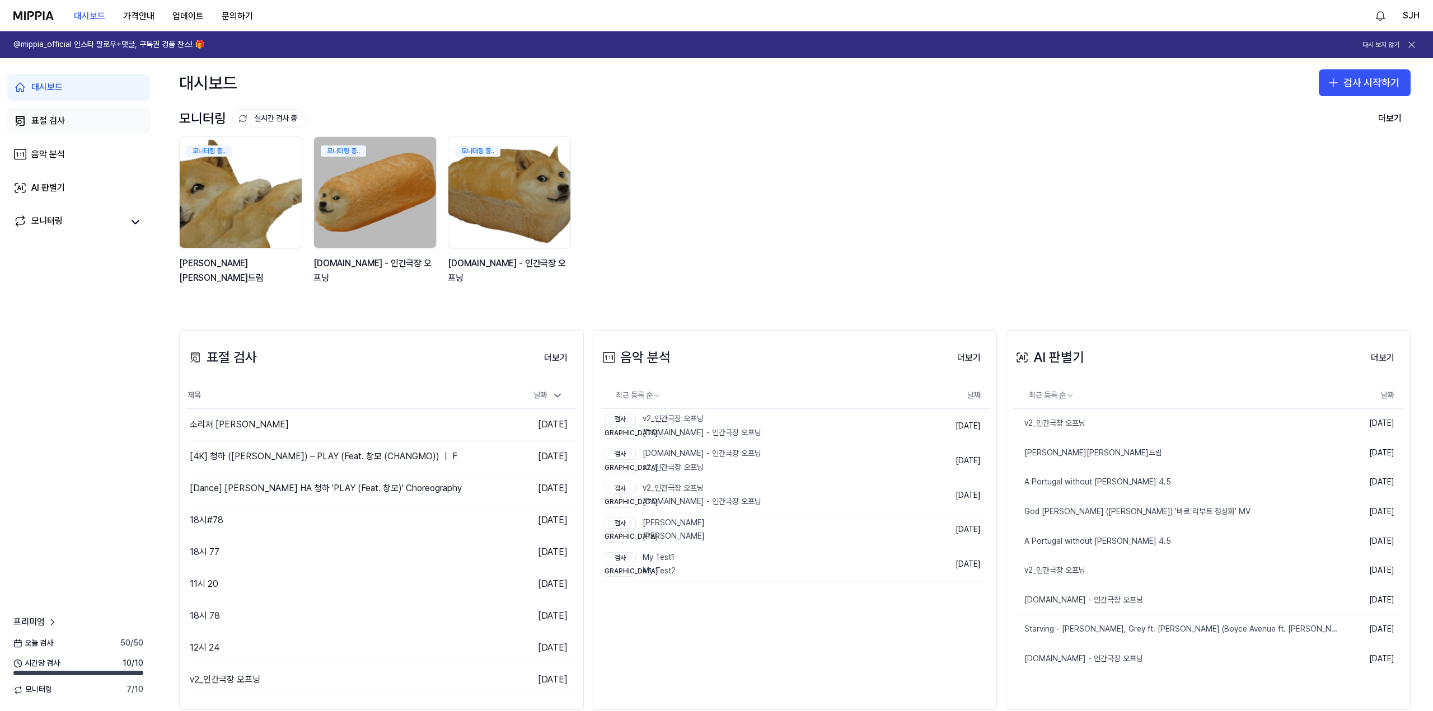
click at [73, 110] on link "표절 검사" at bounding box center [78, 120] width 143 height 27
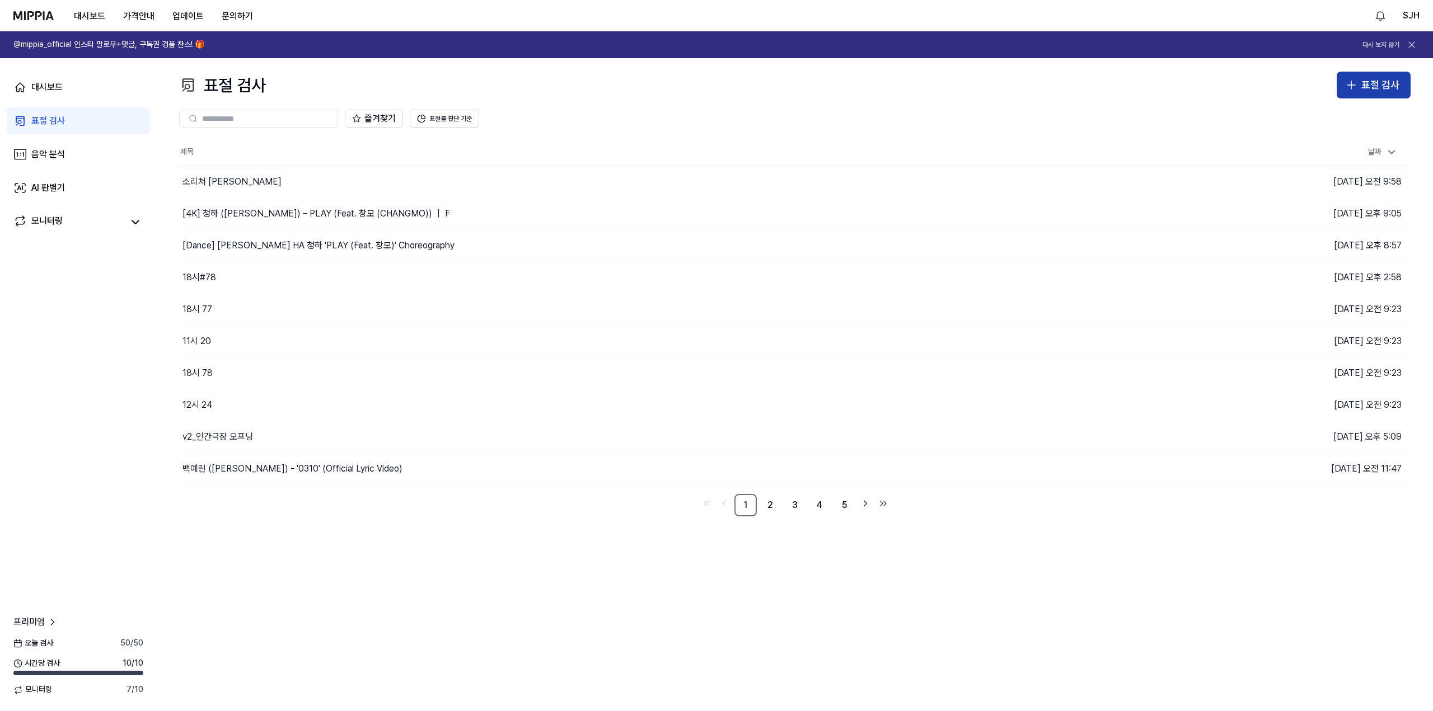
click at [1359, 90] on button "표절 검사" at bounding box center [1374, 85] width 74 height 27
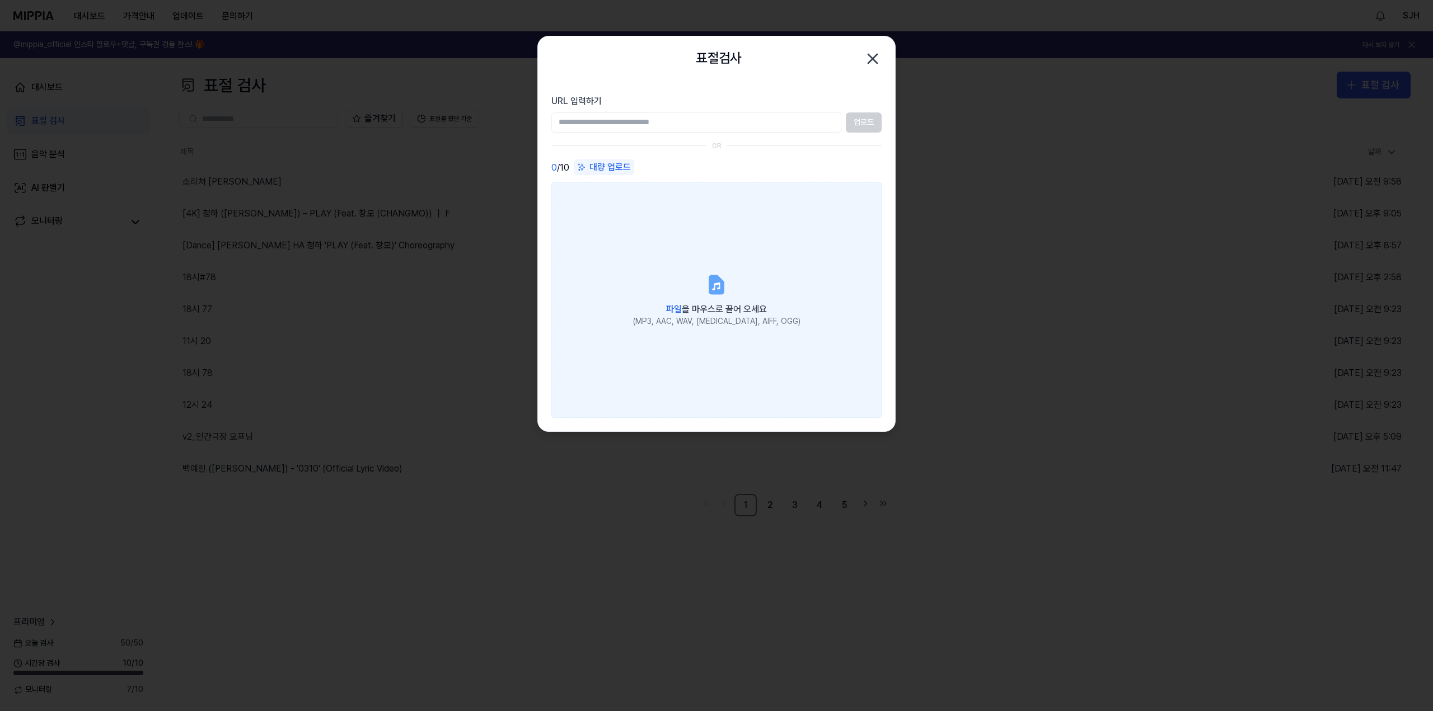
click at [669, 240] on label "파일 을 마우스로 끌어 오세요 (MP3, AAC, WAV, [MEDICAL_DATA], AIFF, OGG)" at bounding box center [716, 299] width 330 height 235
click at [0, 0] on input "파일 을 마우스로 끌어 오세요 (MP3, AAC, WAV, [MEDICAL_DATA], AIFF, OGG)" at bounding box center [0, 0] width 0 height 0
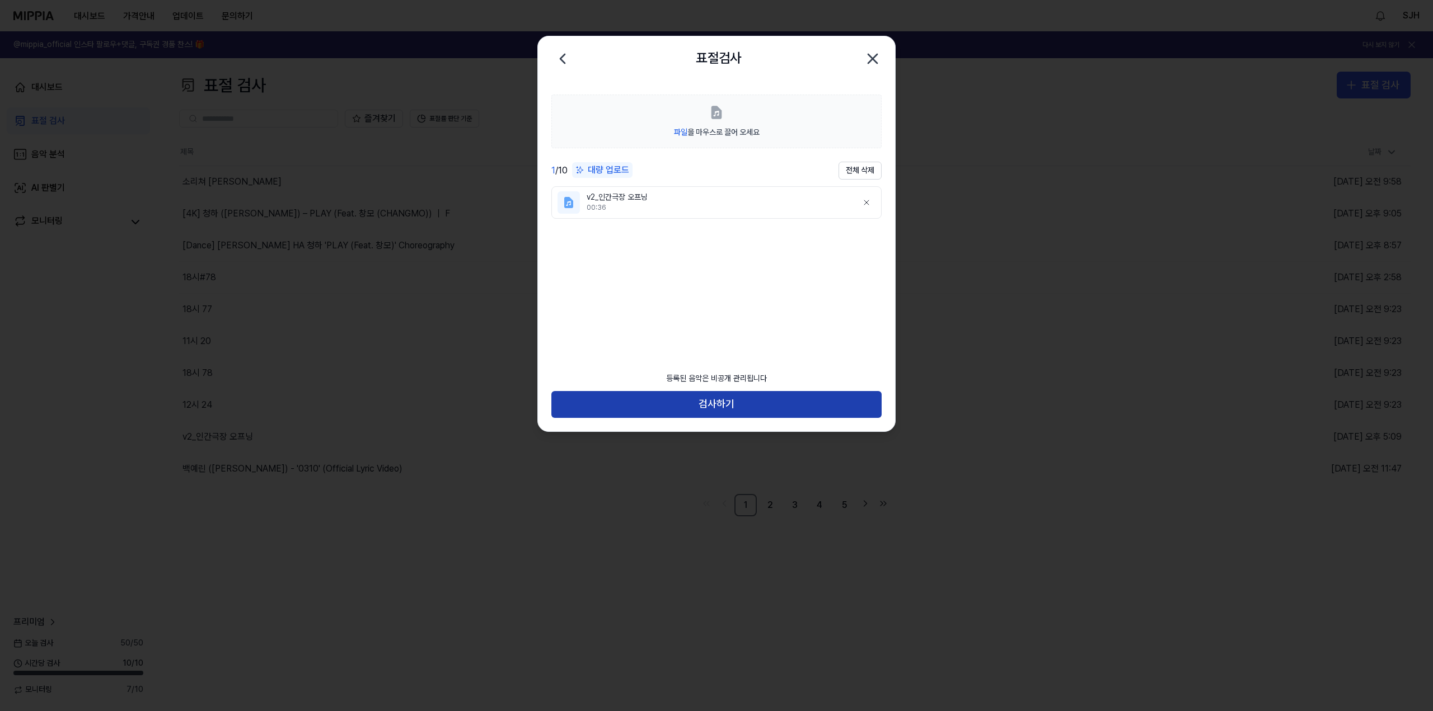
click at [733, 401] on button "검사하기" at bounding box center [716, 404] width 330 height 27
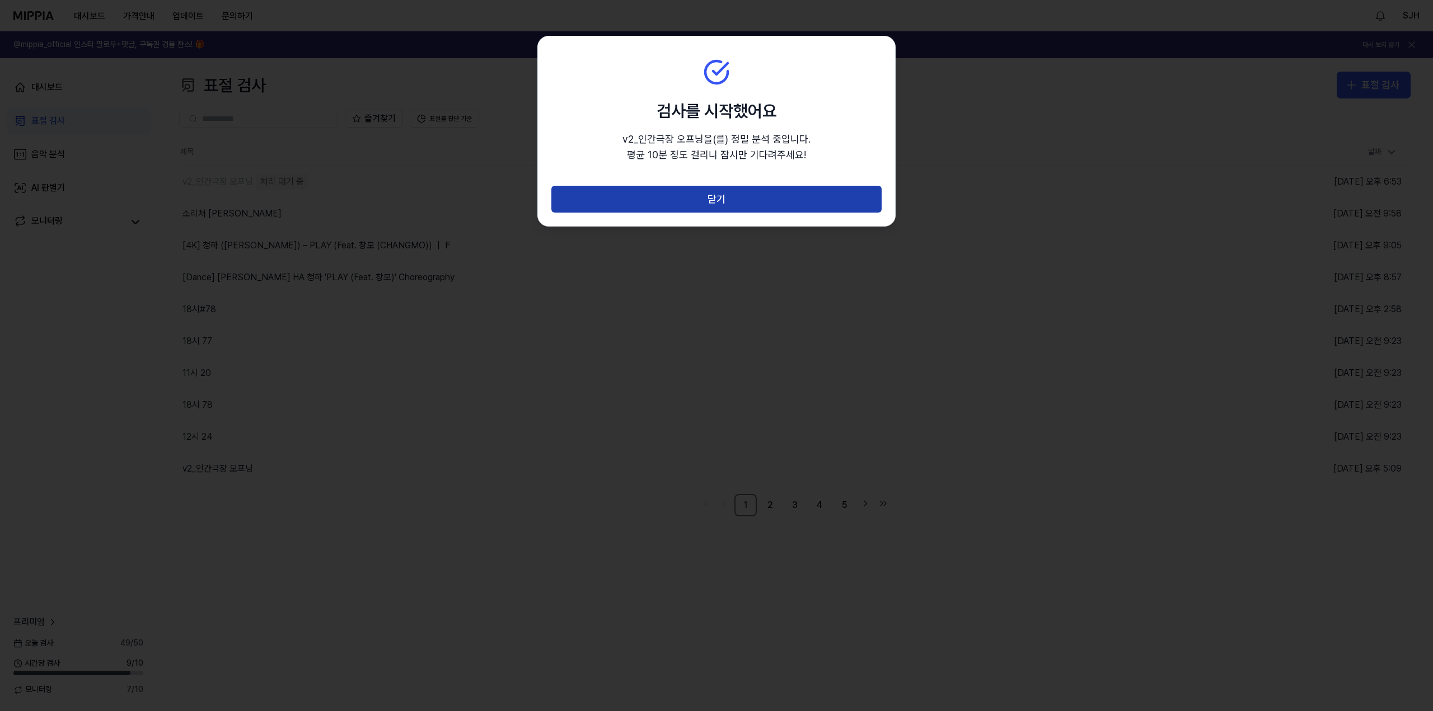
click at [698, 204] on button "닫기" at bounding box center [716, 199] width 330 height 27
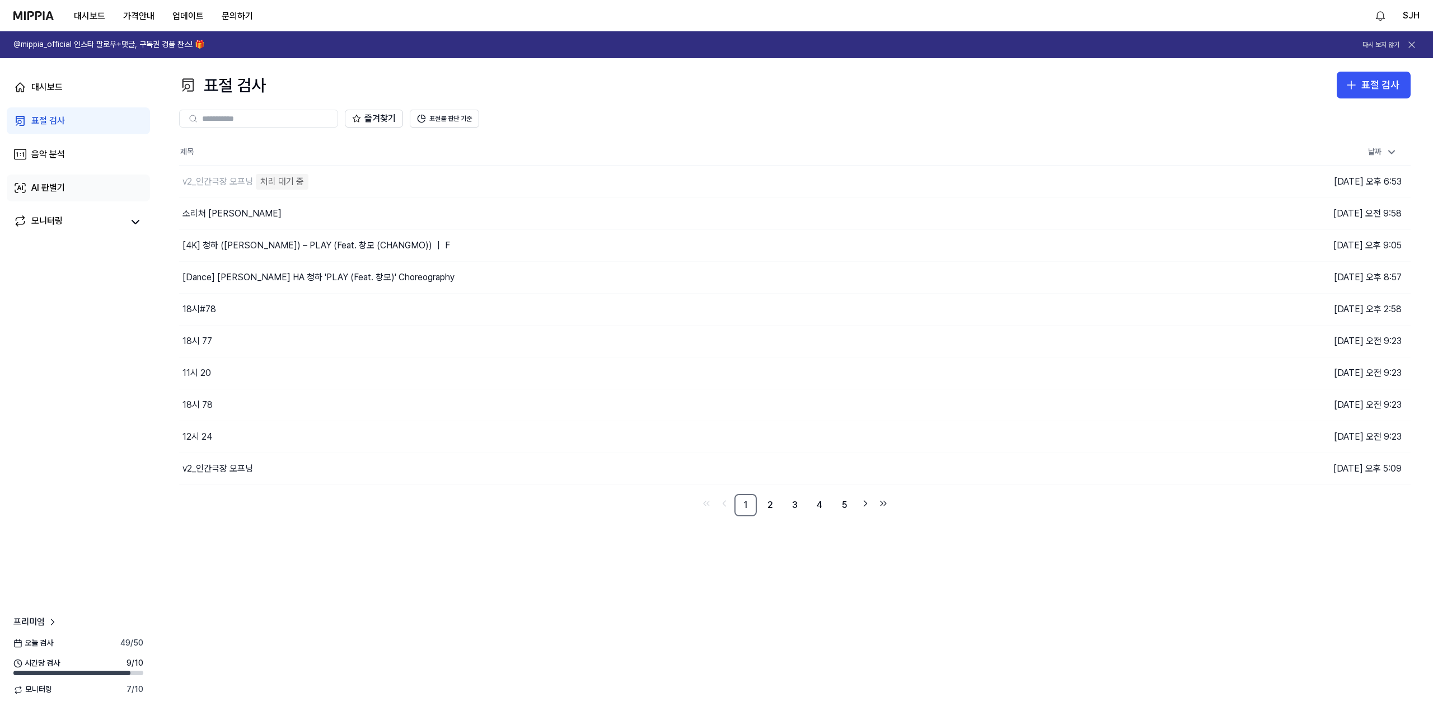
click at [59, 180] on link "AI 판별기" at bounding box center [78, 188] width 143 height 27
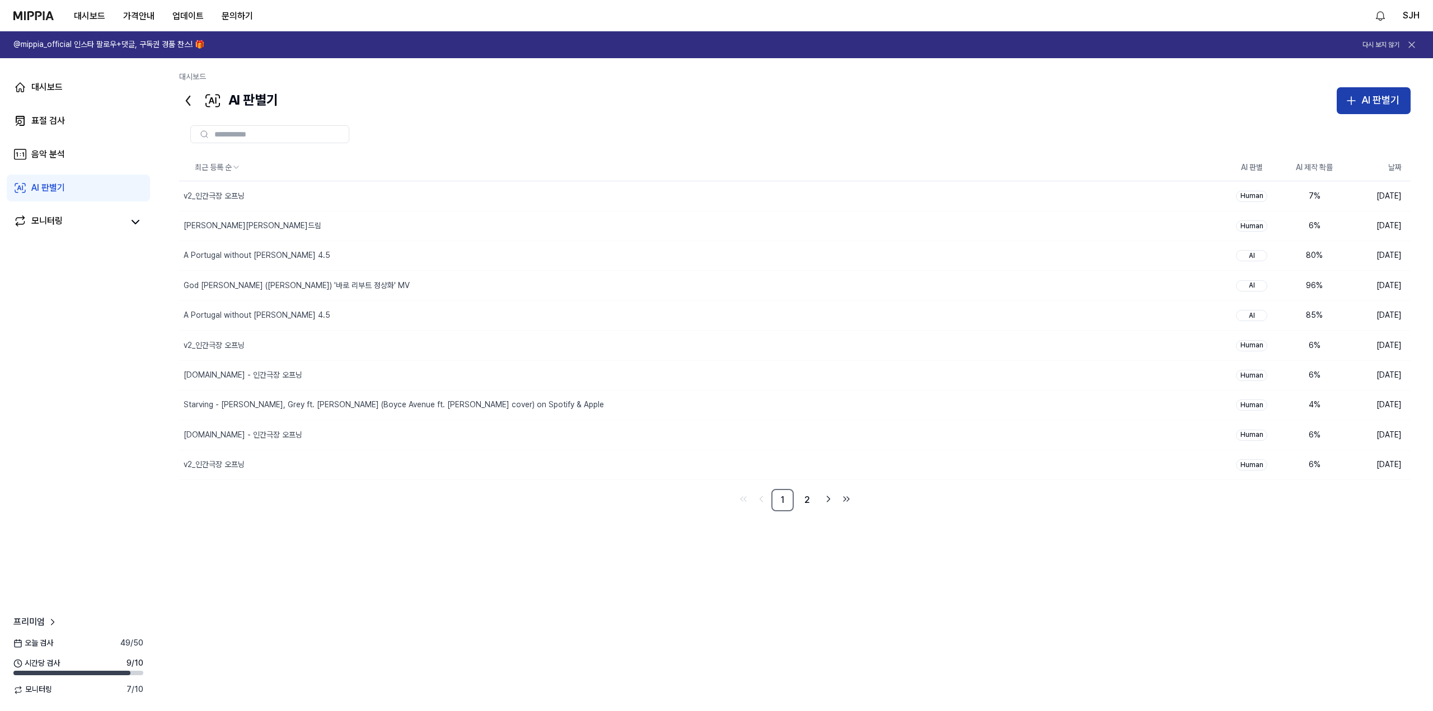
click at [1361, 92] on button "AI 판별기" at bounding box center [1374, 100] width 74 height 27
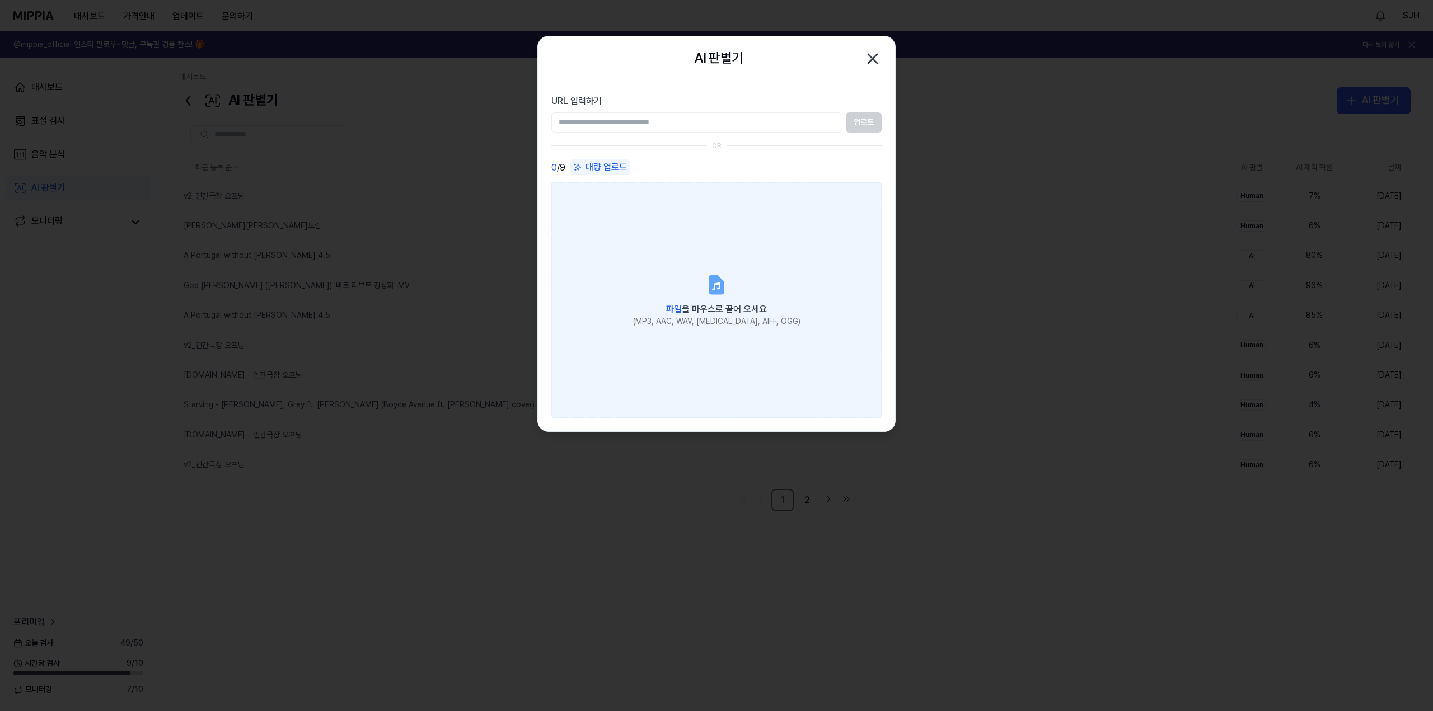
click at [711, 239] on label "파일 을 마우스로 끌어 오세요 (MP3, AAC, WAV, [MEDICAL_DATA], AIFF, OGG)" at bounding box center [716, 299] width 330 height 235
click at [0, 0] on input "파일 을 마우스로 끌어 오세요 (MP3, AAC, WAV, [MEDICAL_DATA], AIFF, OGG)" at bounding box center [0, 0] width 0 height 0
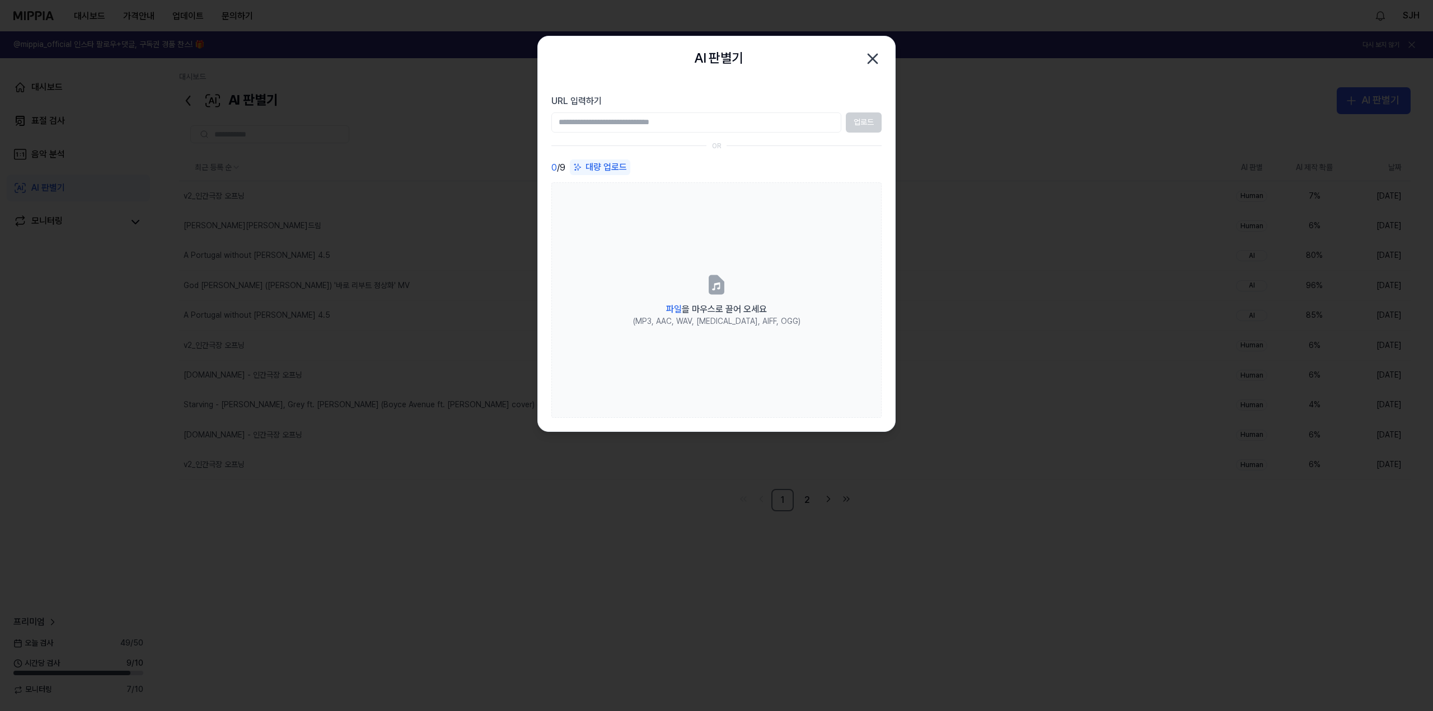
click at [90, 286] on div at bounding box center [716, 355] width 1433 height 711
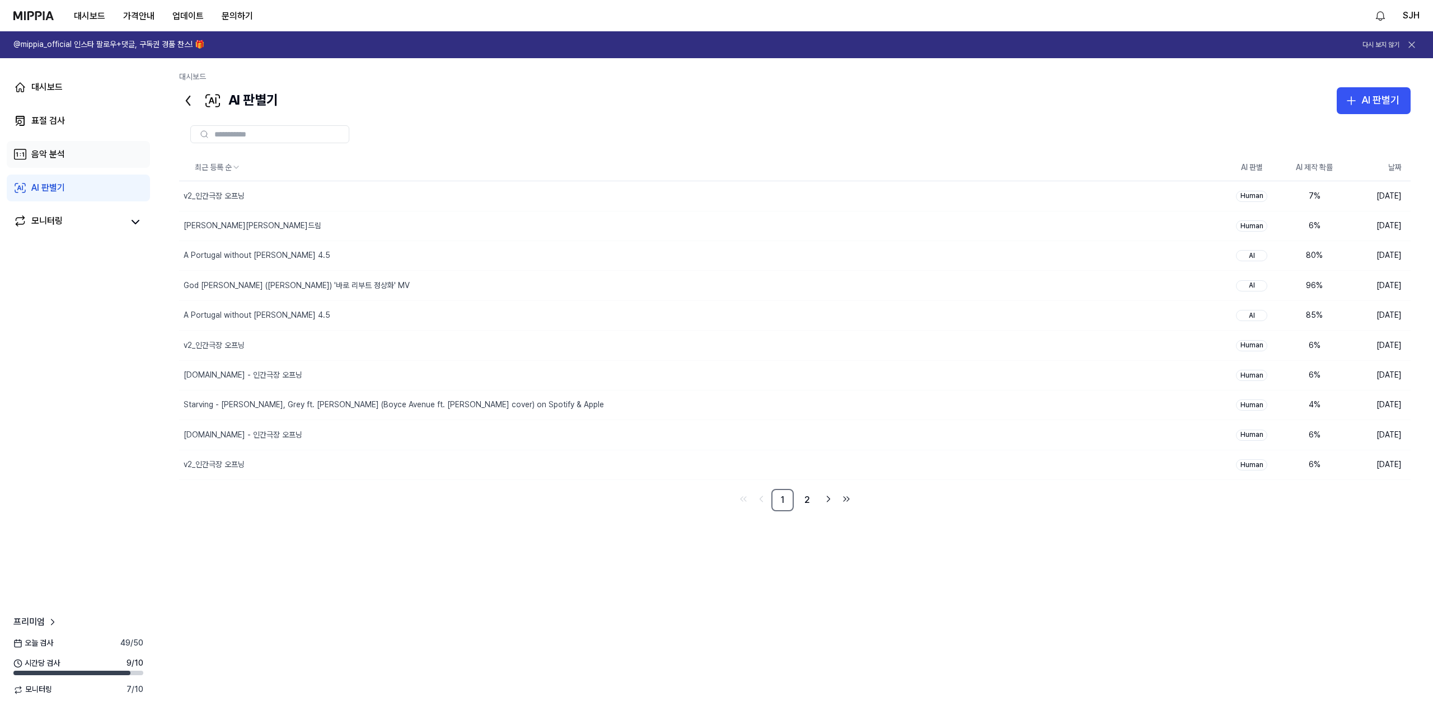
click at [90, 162] on link "음악 분석" at bounding box center [78, 154] width 143 height 27
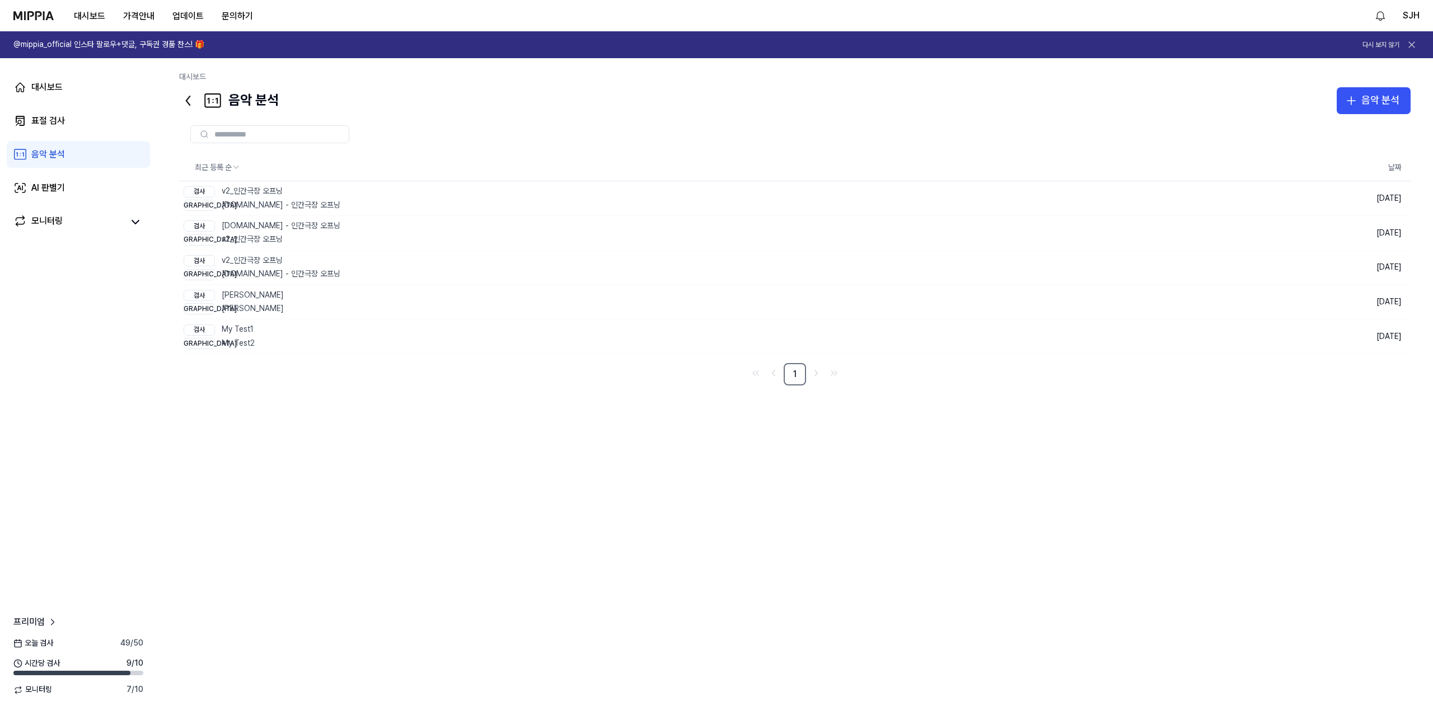
click at [1367, 114] on div at bounding box center [794, 134] width 1231 height 40
click at [1365, 108] on div "음악 분석" at bounding box center [1380, 100] width 38 height 16
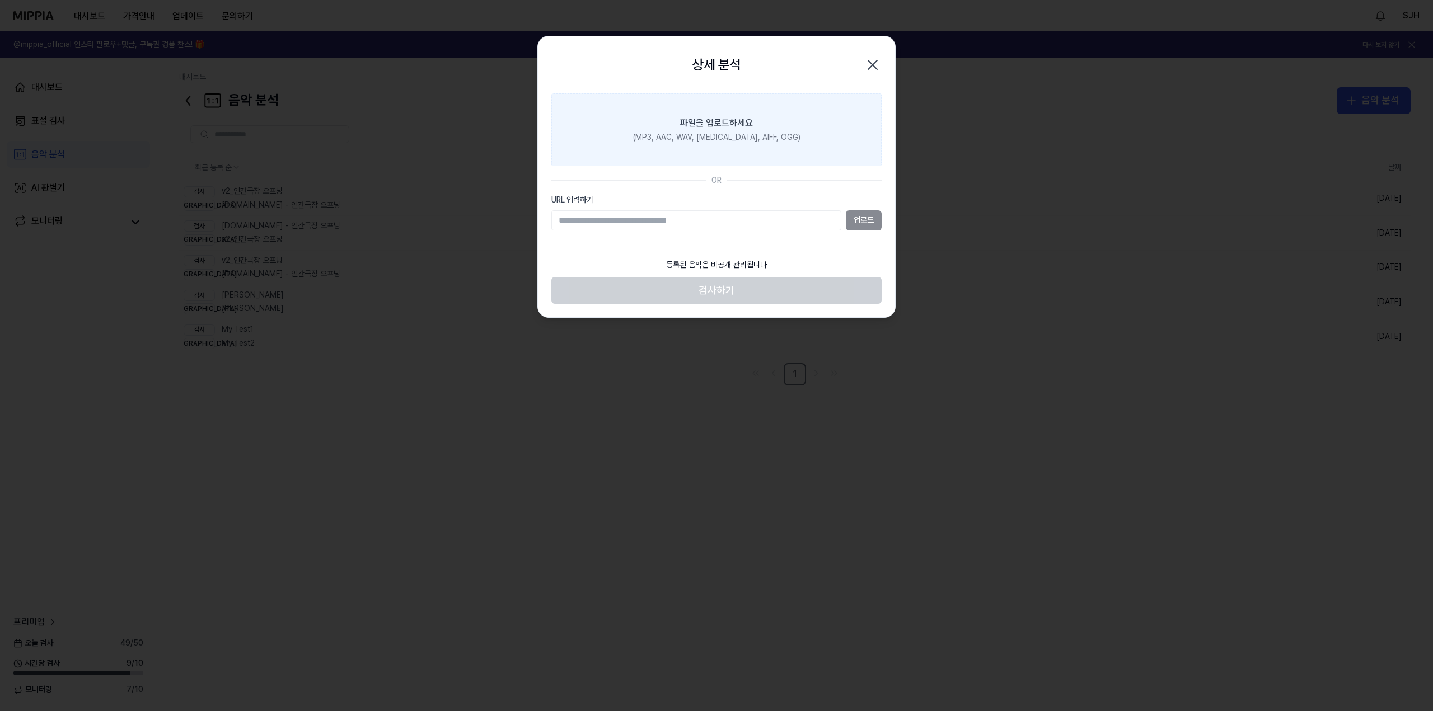
click at [787, 123] on label "파일을 업로드하세요 (MP3, AAC, WAV, [MEDICAL_DATA], AIFF, OGG)" at bounding box center [716, 129] width 330 height 73
click at [0, 0] on input "파일을 업로드하세요 (MP3, AAC, WAV, [MEDICAL_DATA], AIFF, OGG)" at bounding box center [0, 0] width 0 height 0
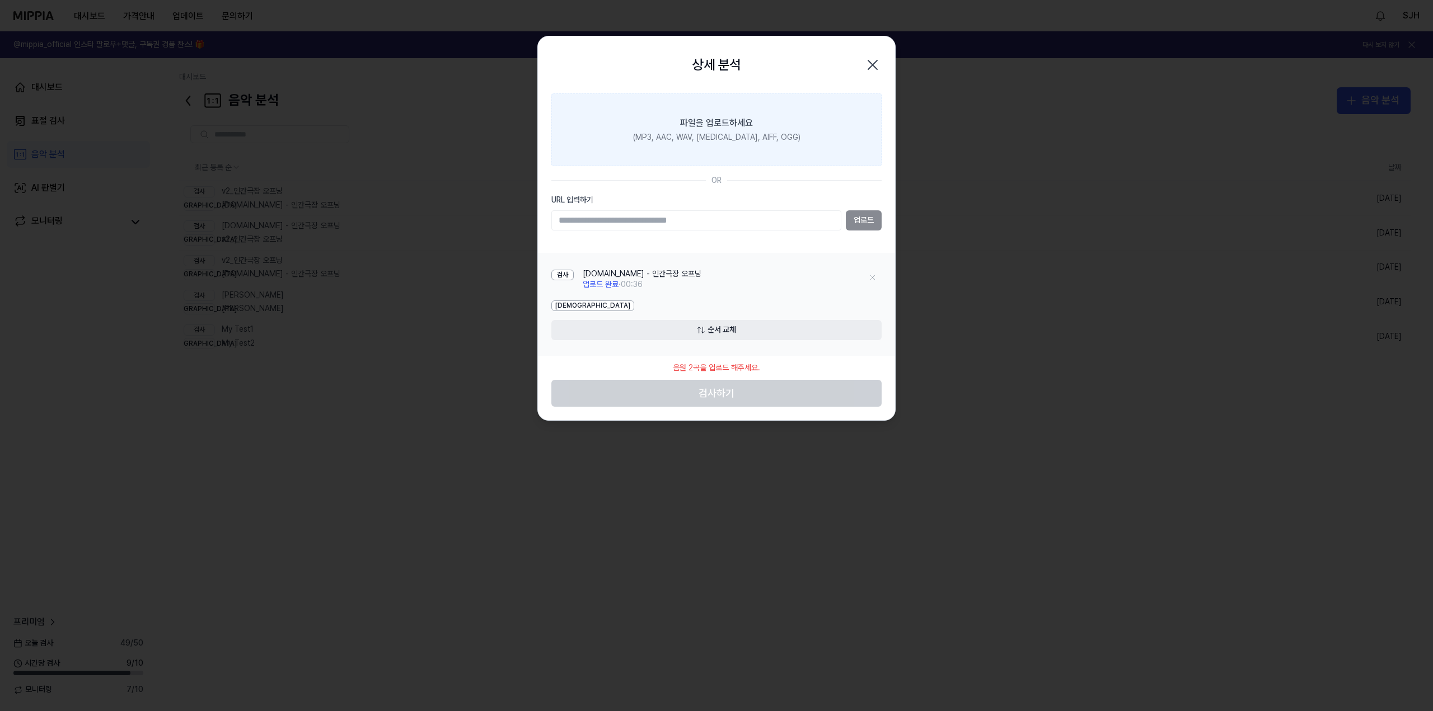
click at [727, 129] on div "파일을 업로드하세요" at bounding box center [716, 122] width 73 height 13
click at [0, 0] on input "파일을 업로드하세요 (MP3, AAC, WAV, [MEDICAL_DATA], AIFF, OGG)" at bounding box center [0, 0] width 0 height 0
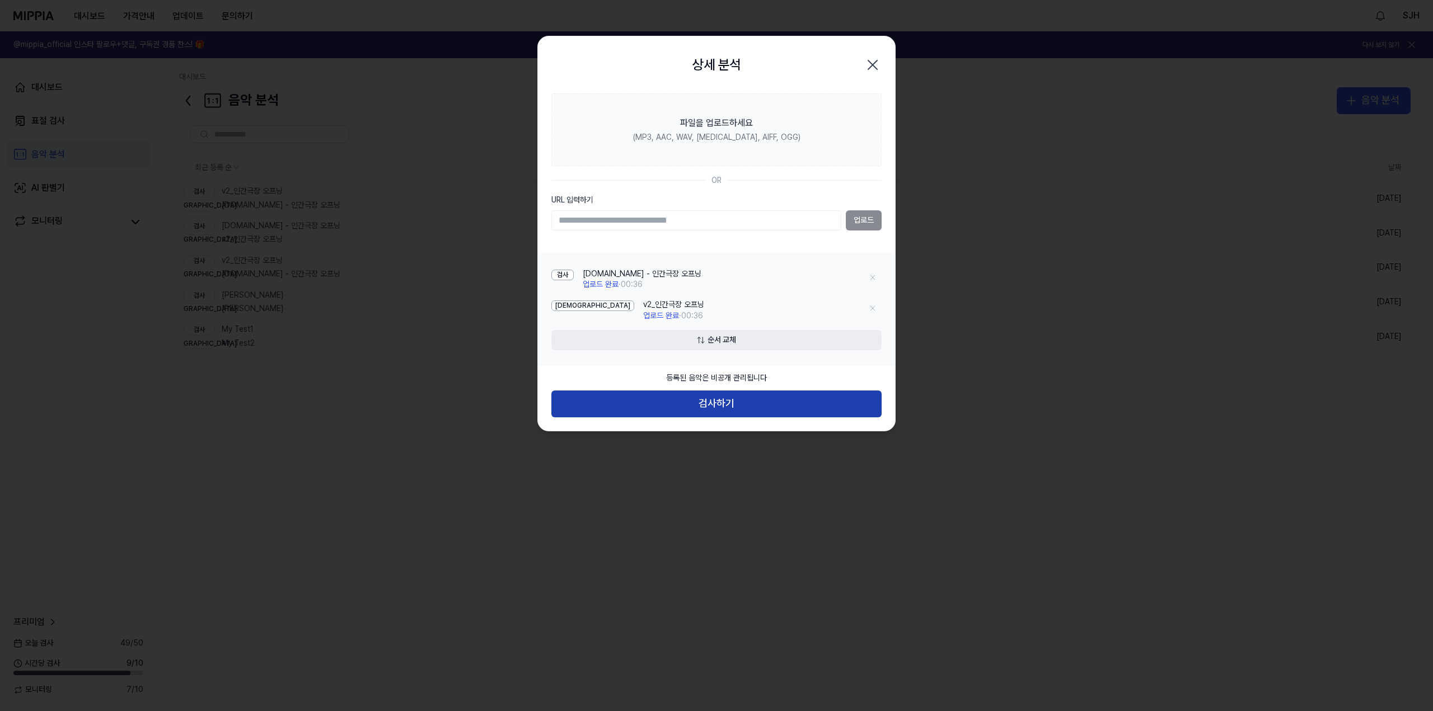
click at [720, 406] on button "검사하기" at bounding box center [716, 404] width 330 height 27
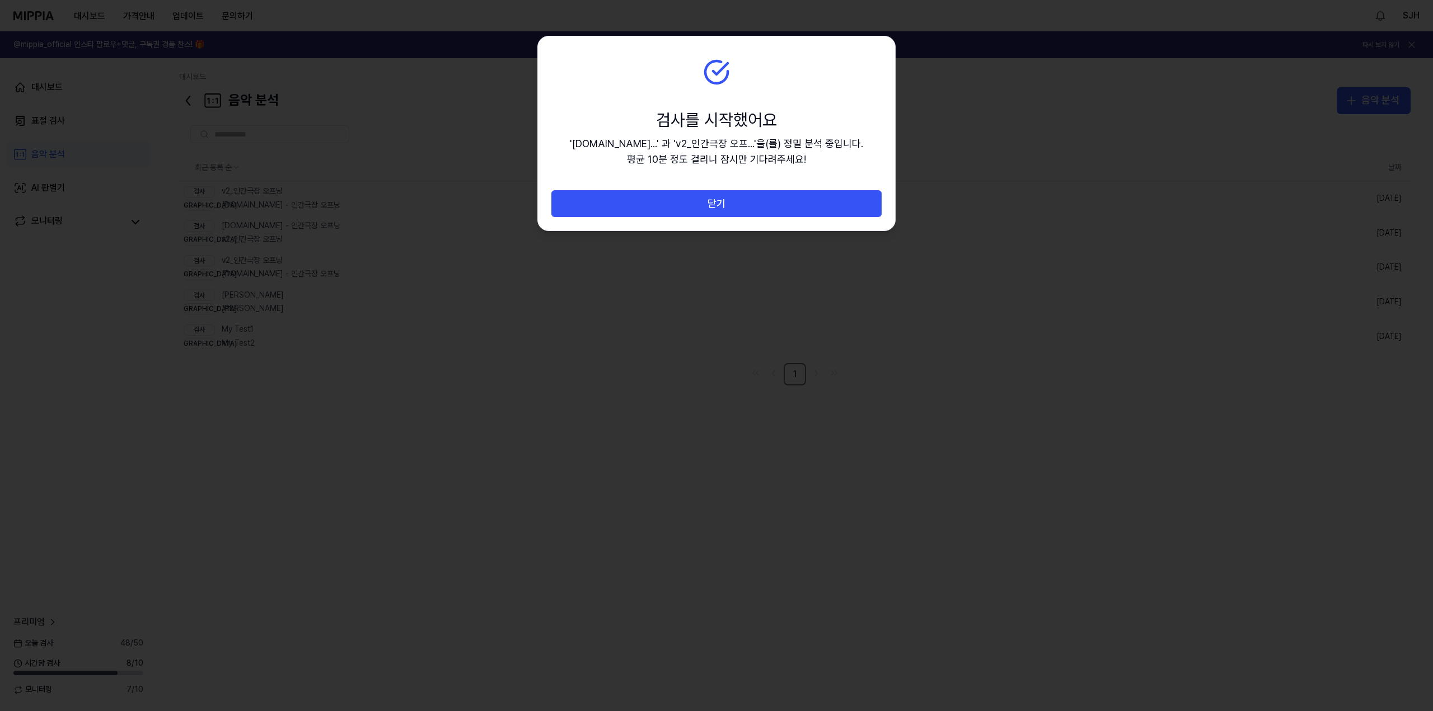
click at [758, 189] on section "검사를 시작했어요 '[DOMAIN_NAME]...' 과 'v2_인간극장 오프...' 을(를) 정밀 분석 중입니다. 평균 10분 정도 걸리니 잠…" at bounding box center [716, 113] width 357 height 154
click at [756, 203] on button "닫기" at bounding box center [716, 203] width 330 height 27
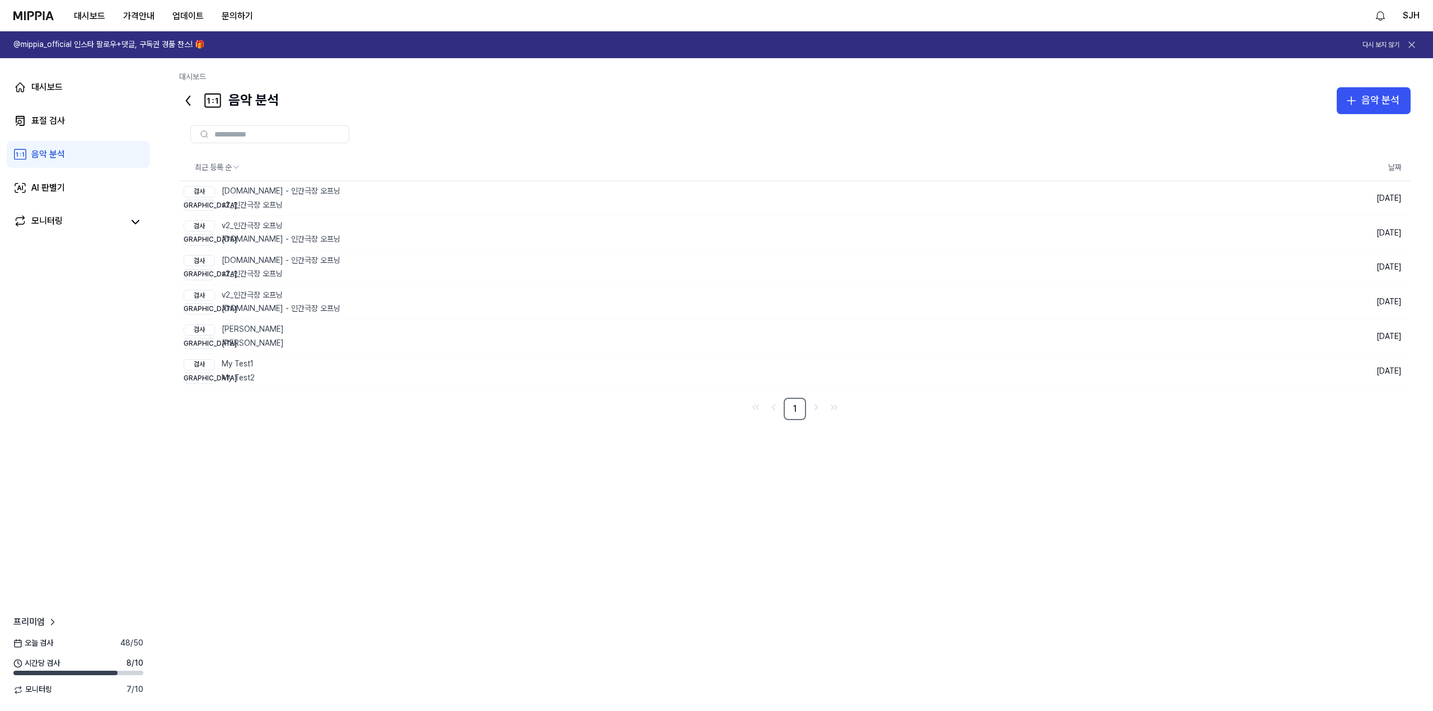
click at [81, 101] on div "대시보드 표절 검사 음악 분석 AI 판별기 모니터링" at bounding box center [78, 154] width 157 height 193
click at [85, 95] on link "대시보드" at bounding box center [78, 87] width 143 height 27
